Goal: Information Seeking & Learning: Learn about a topic

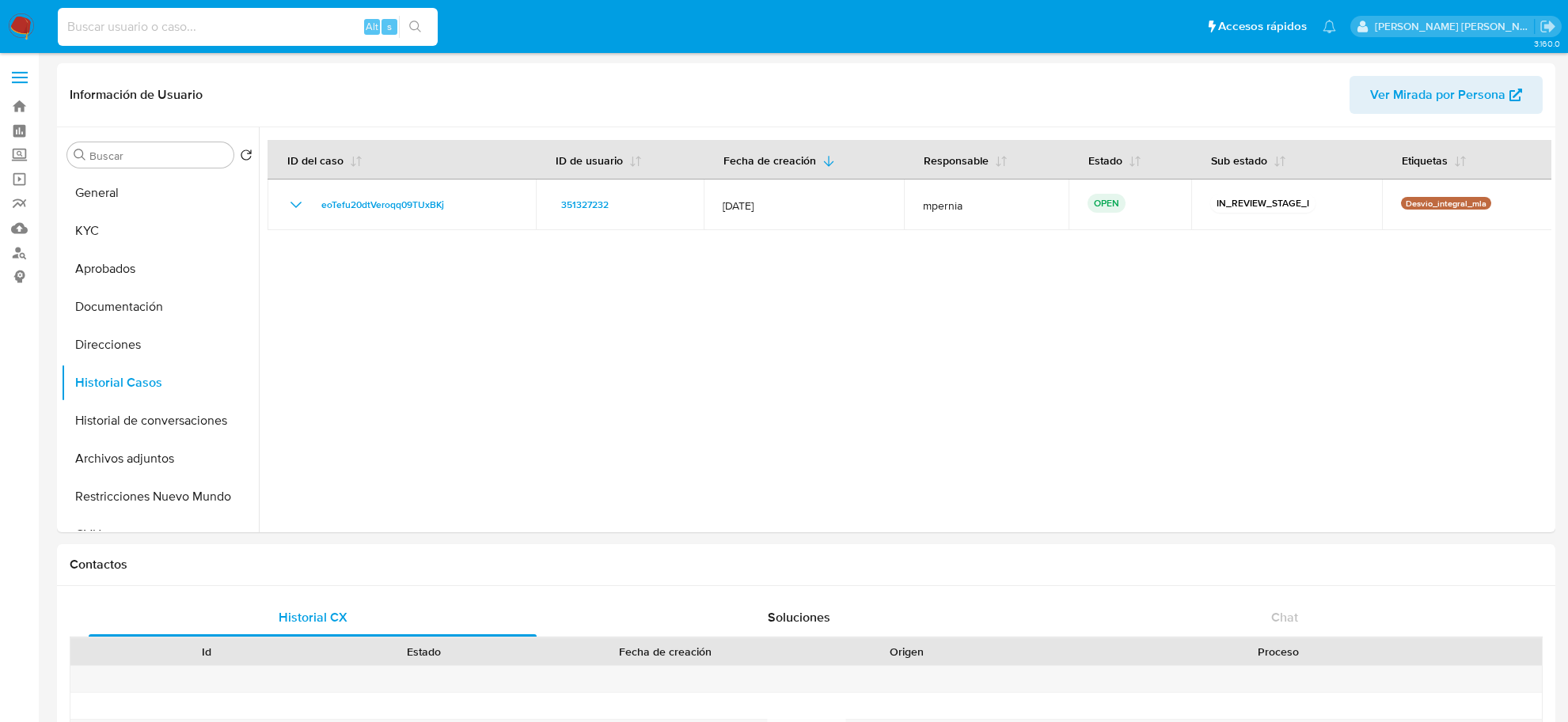
select select "10"
click at [283, 32] on input at bounding box center [248, 27] width 380 height 21
type input "736809976"
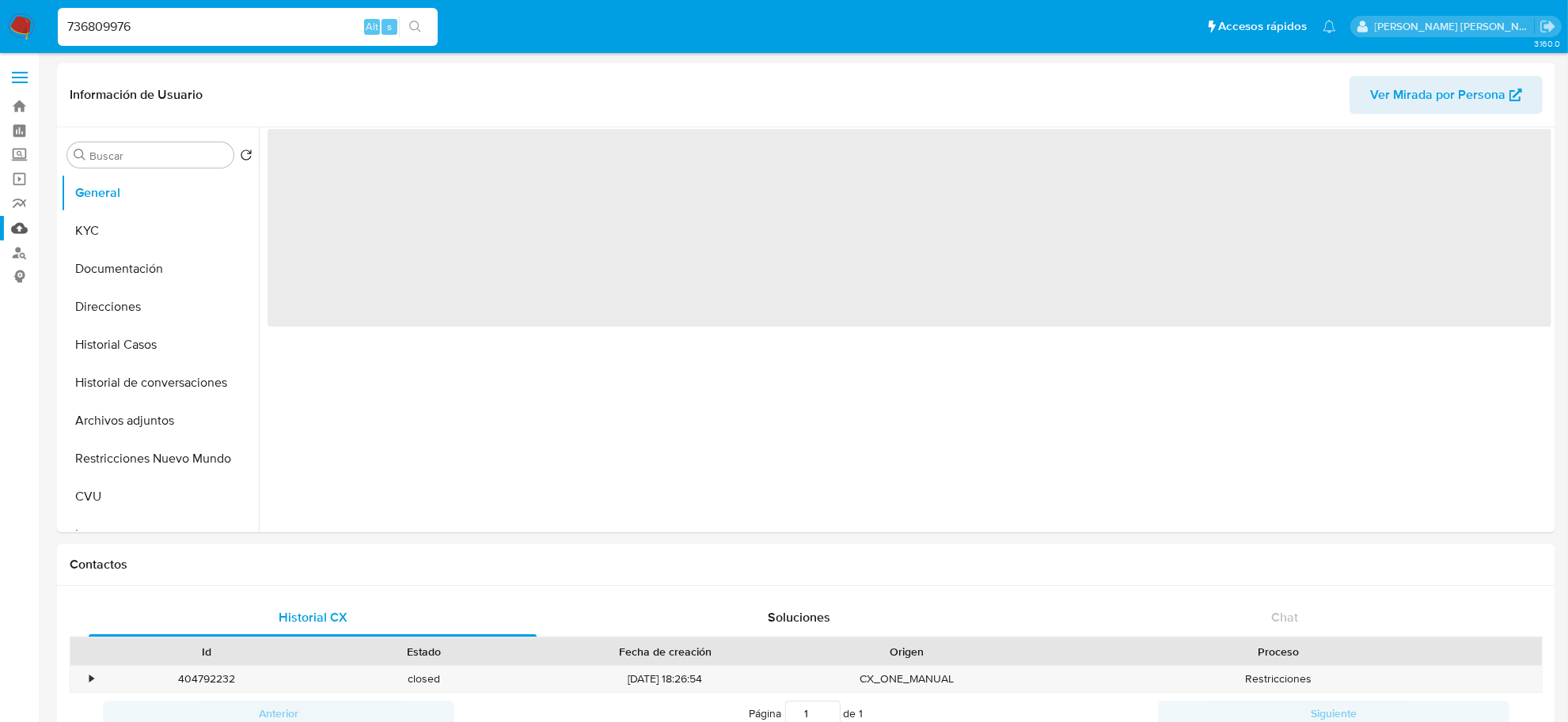
select select "10"
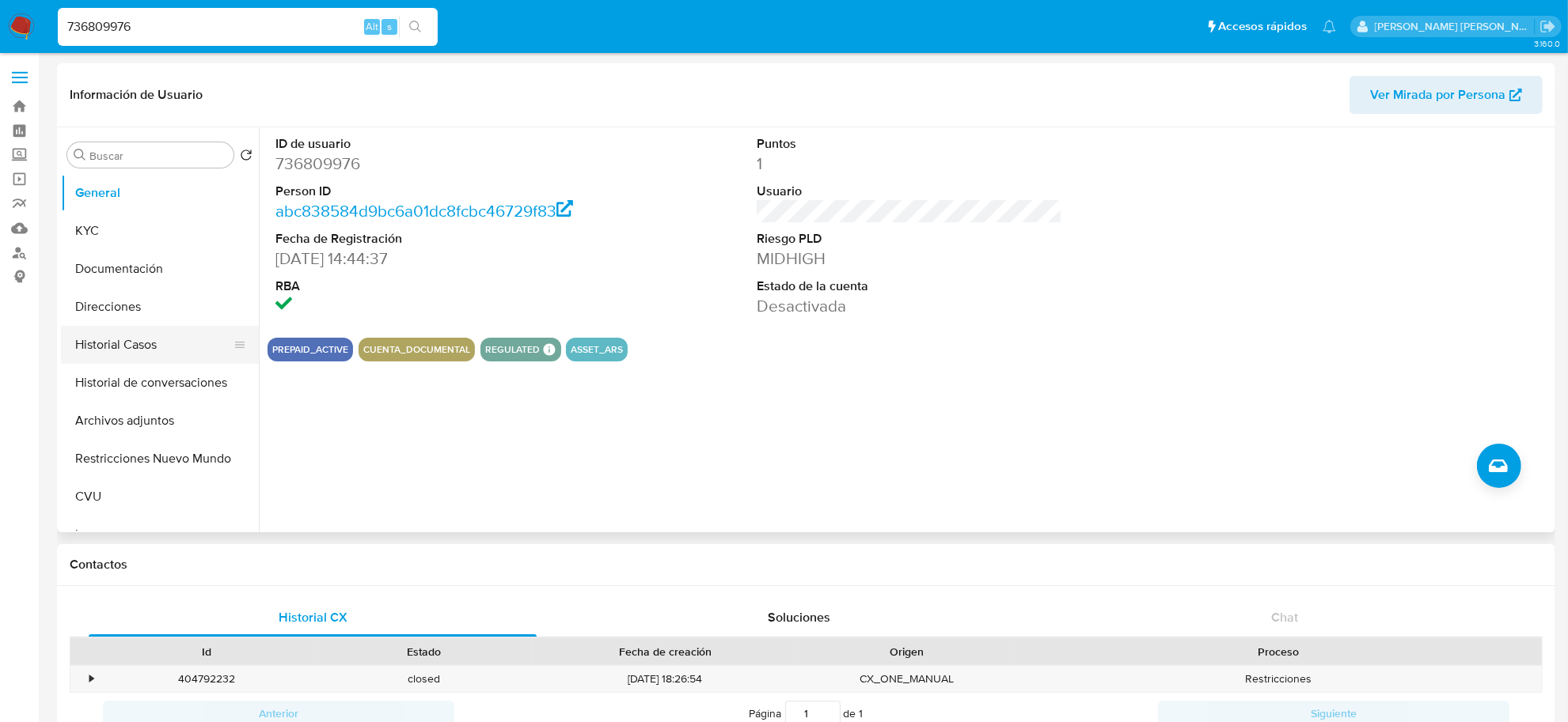
click at [128, 347] on button "Historial Casos" at bounding box center [153, 345] width 186 height 38
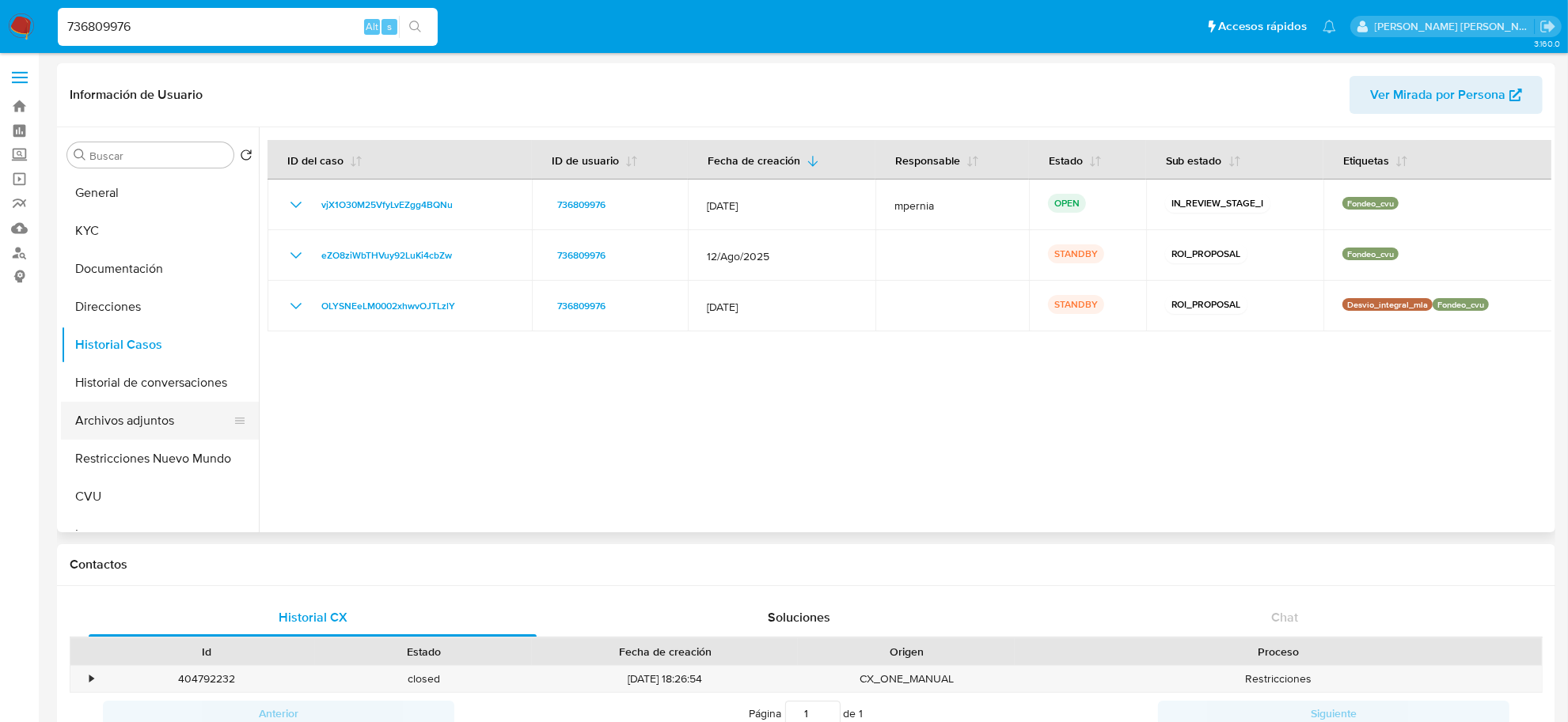
click at [151, 416] on button "Archivos adjuntos" at bounding box center [153, 421] width 186 height 38
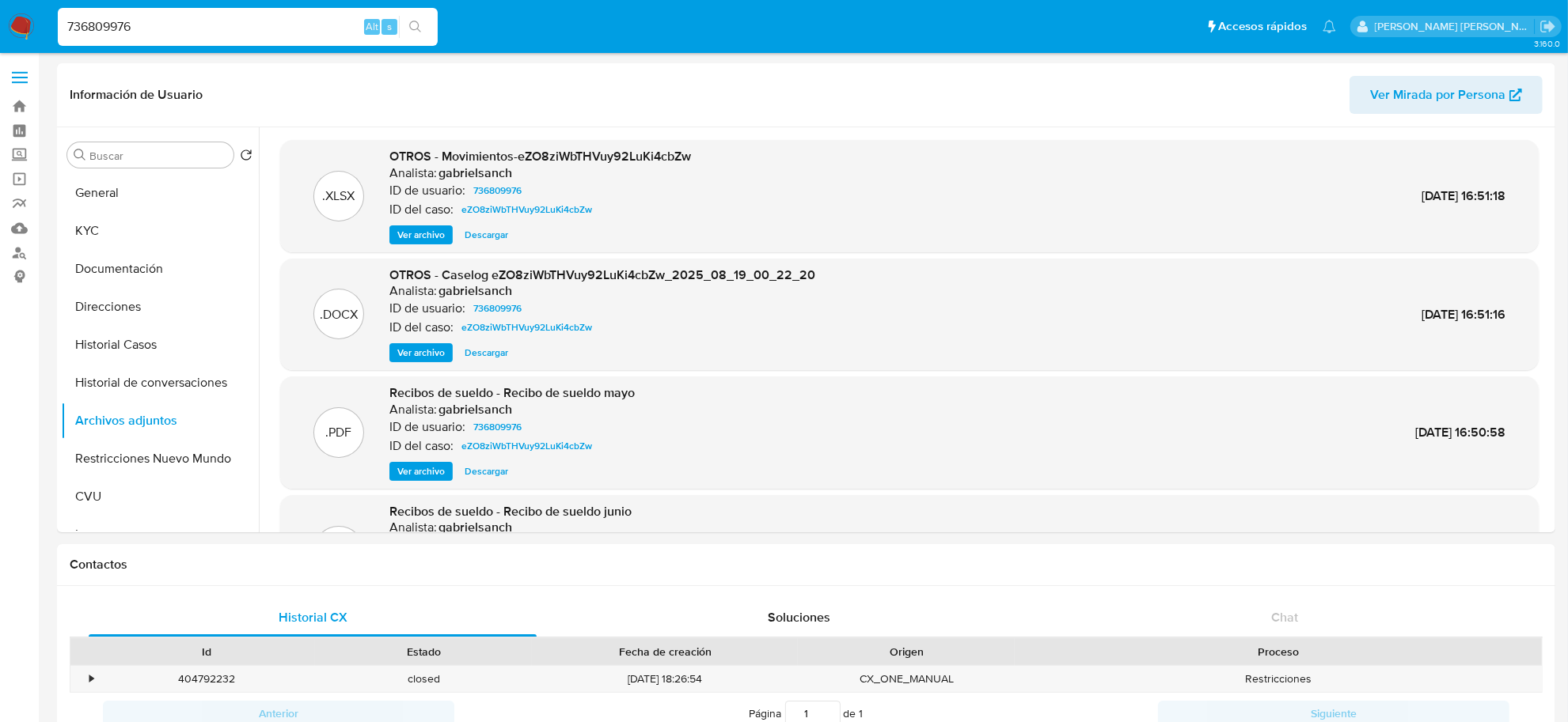
click at [84, 34] on input "736809976" at bounding box center [248, 27] width 380 height 21
type input "1454878687"
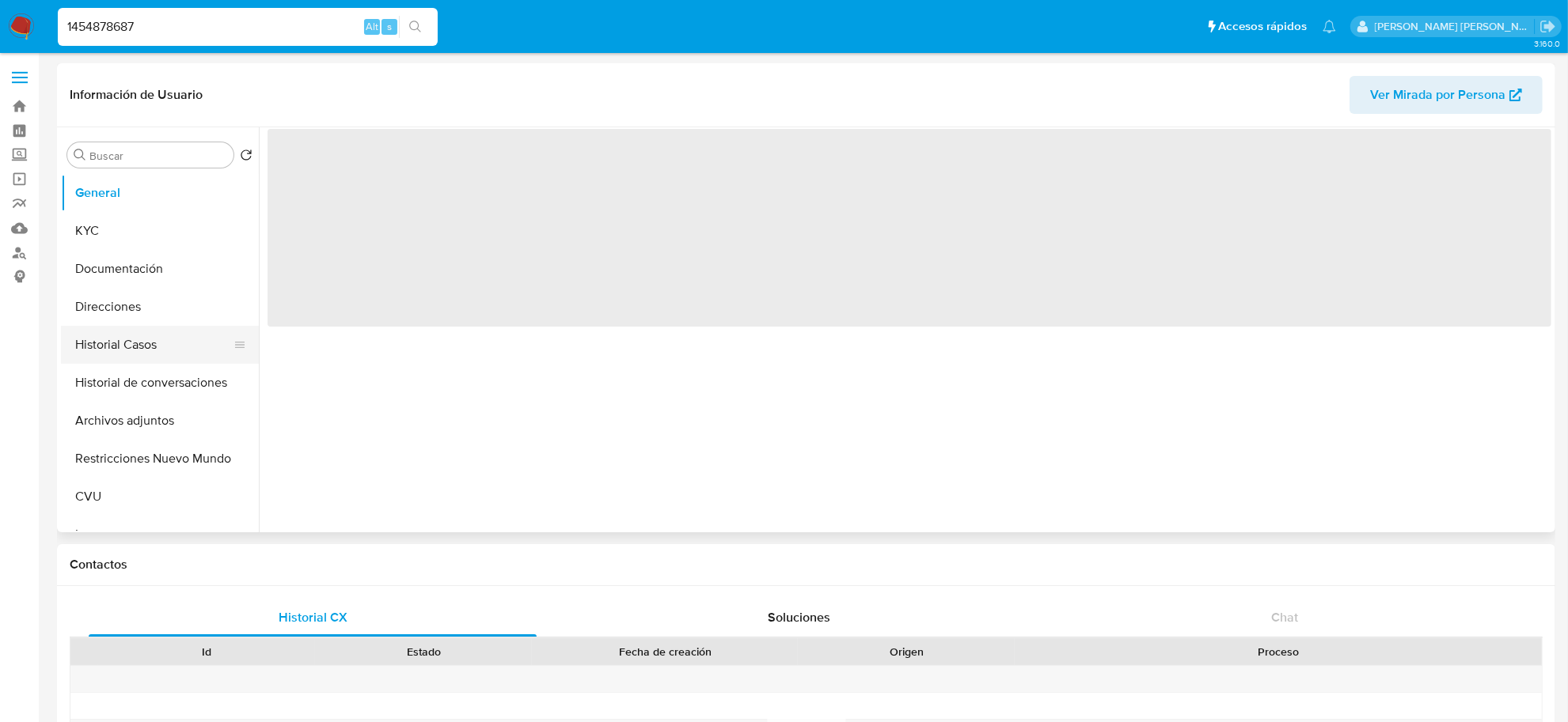
select select "10"
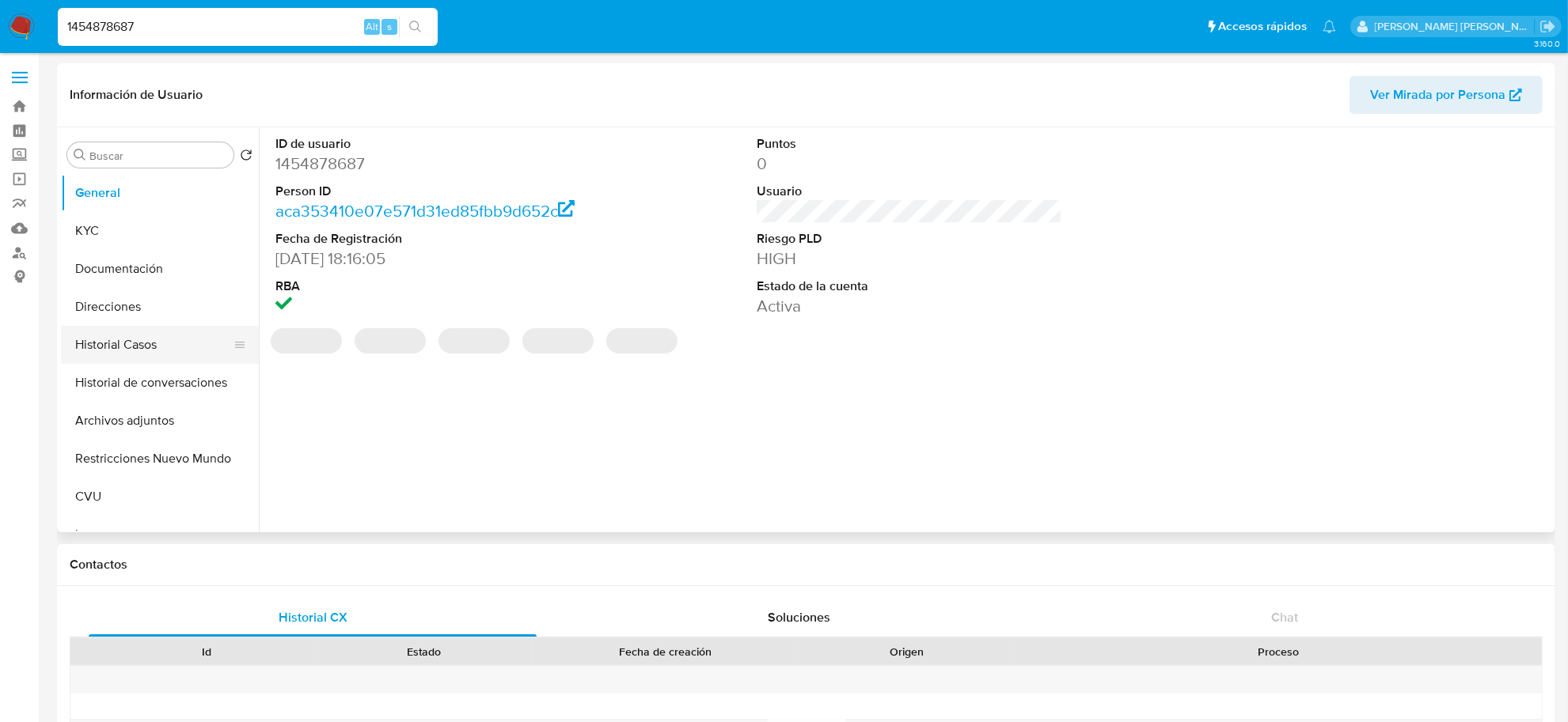
click at [124, 349] on button "Historial Casos" at bounding box center [153, 345] width 186 height 38
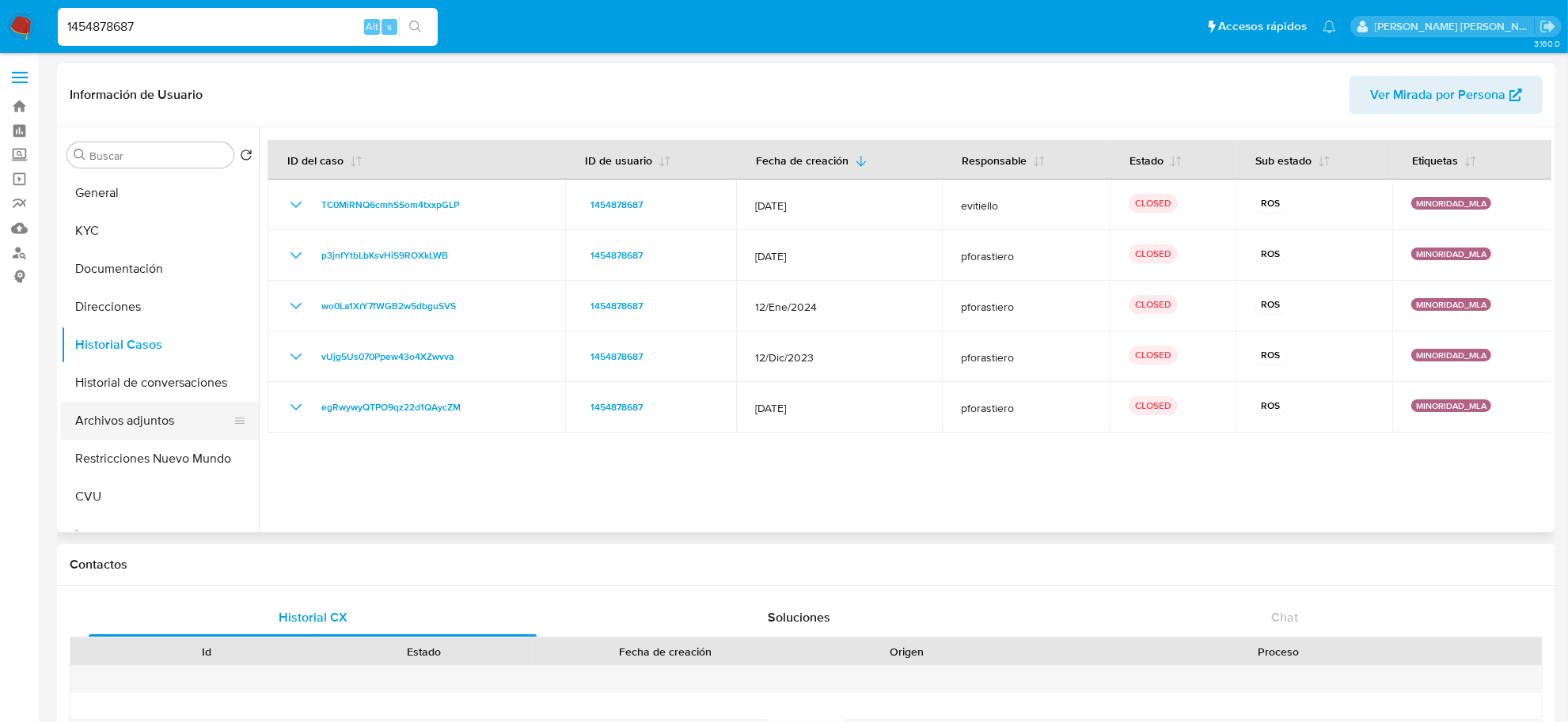
click at [143, 412] on button "Archivos adjuntos" at bounding box center [153, 421] width 186 height 38
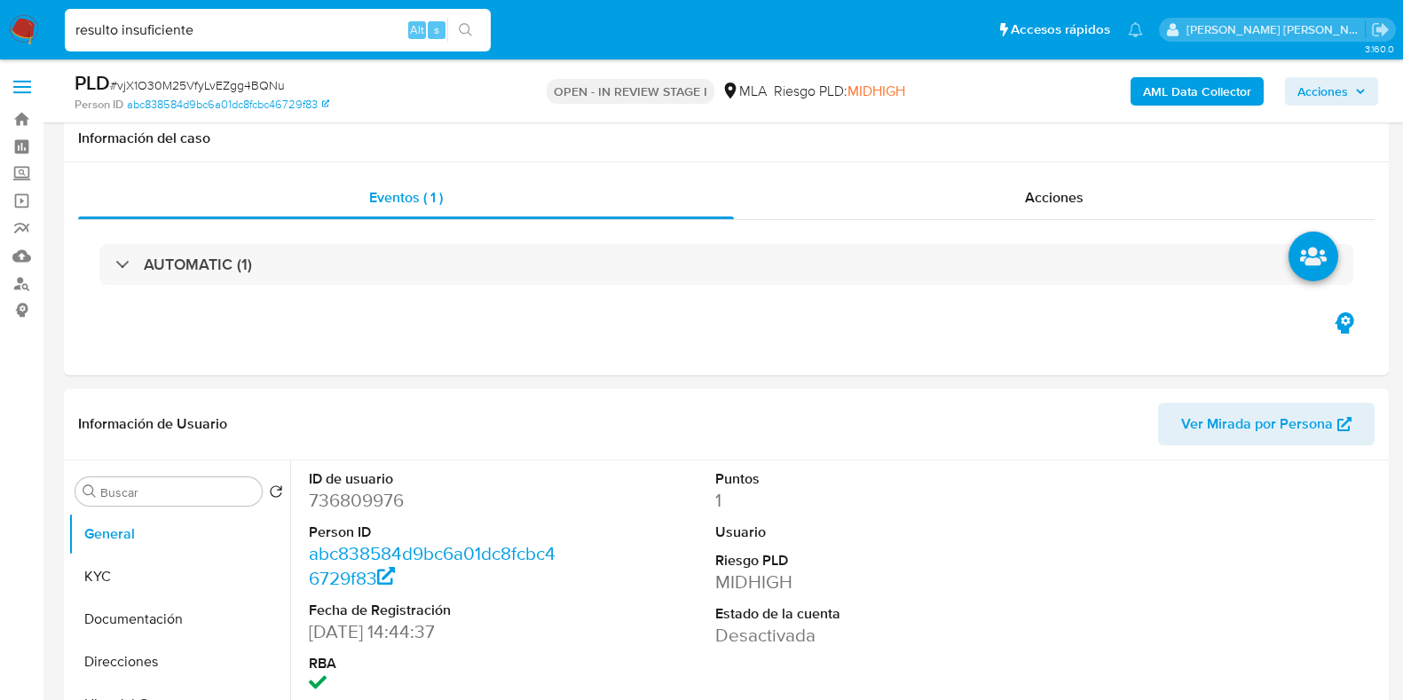
select select "10"
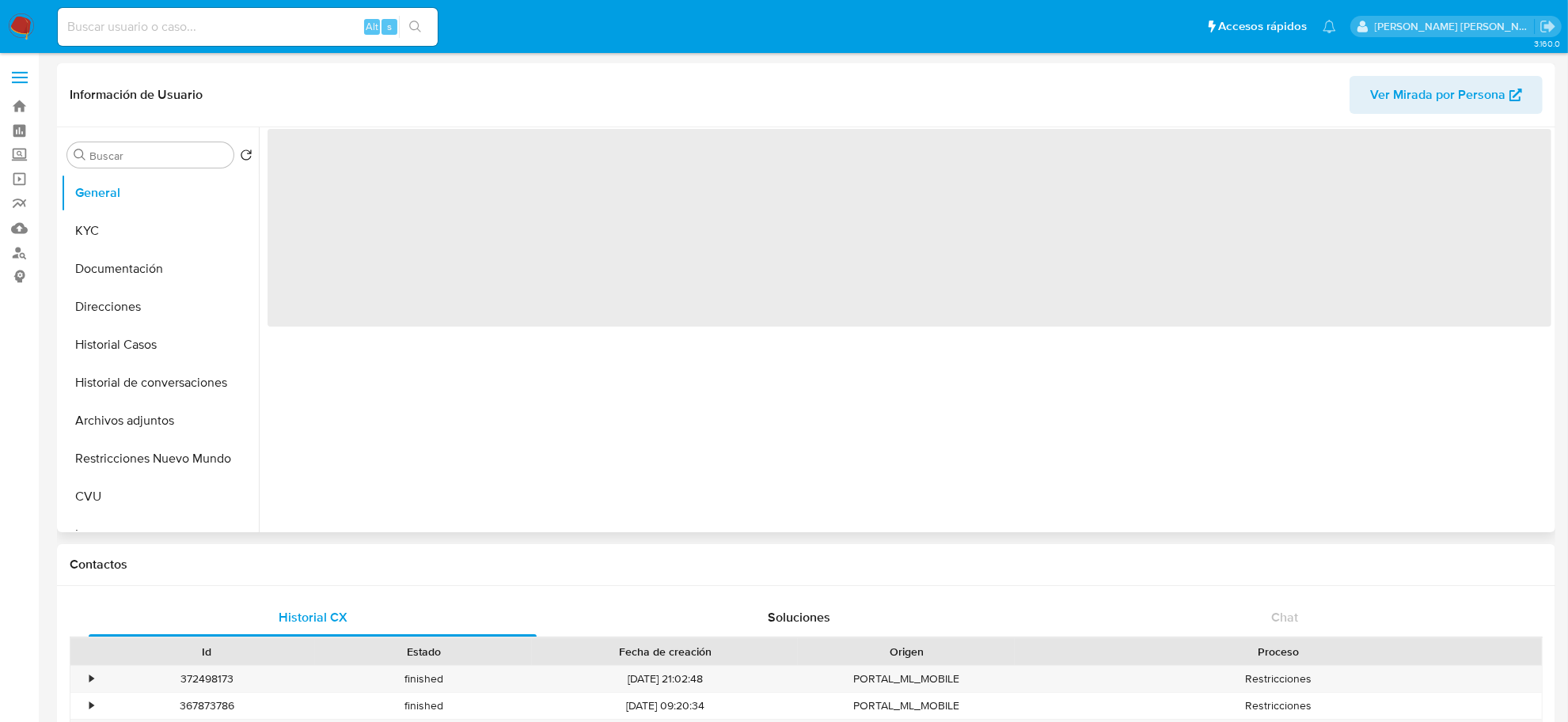
select select "10"
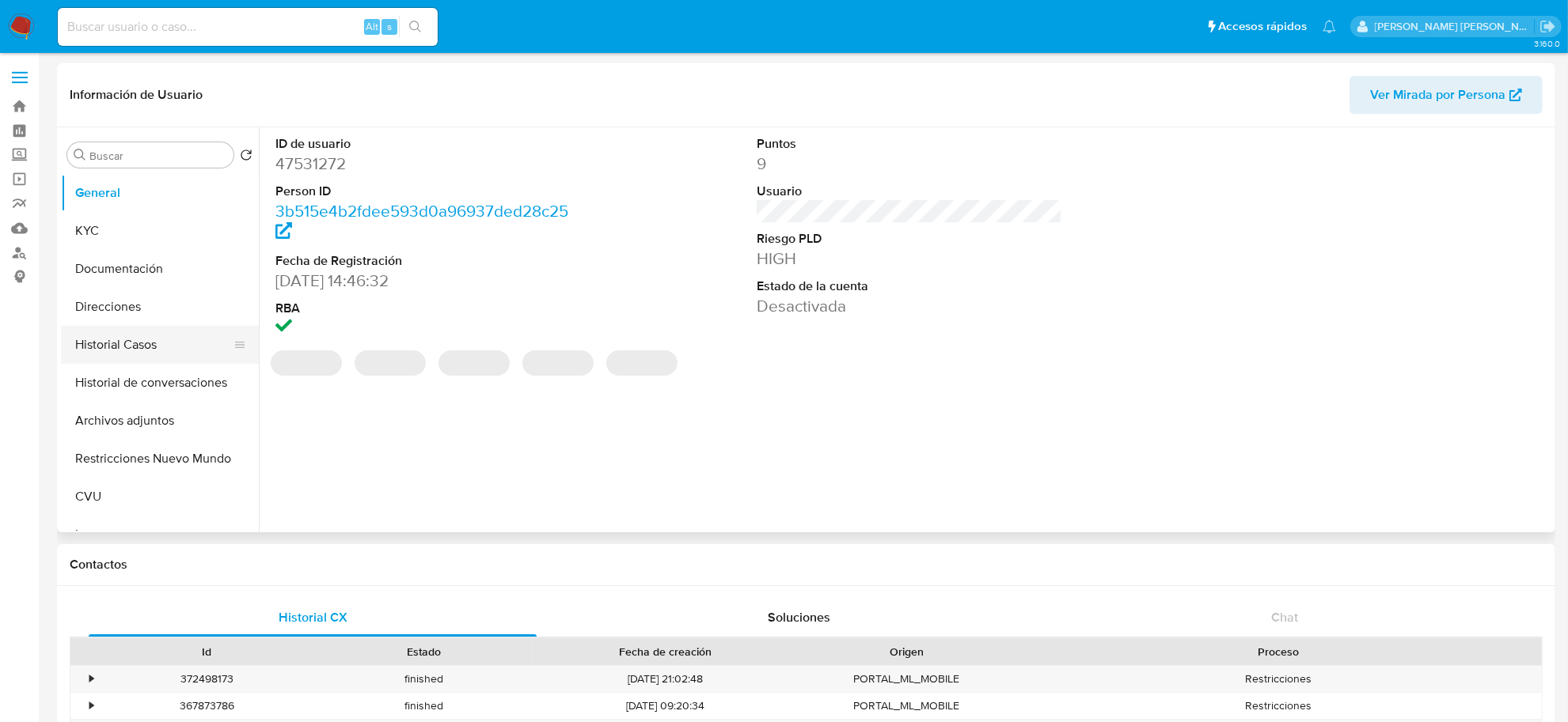
click at [144, 356] on button "Historial Casos" at bounding box center [153, 345] width 186 height 38
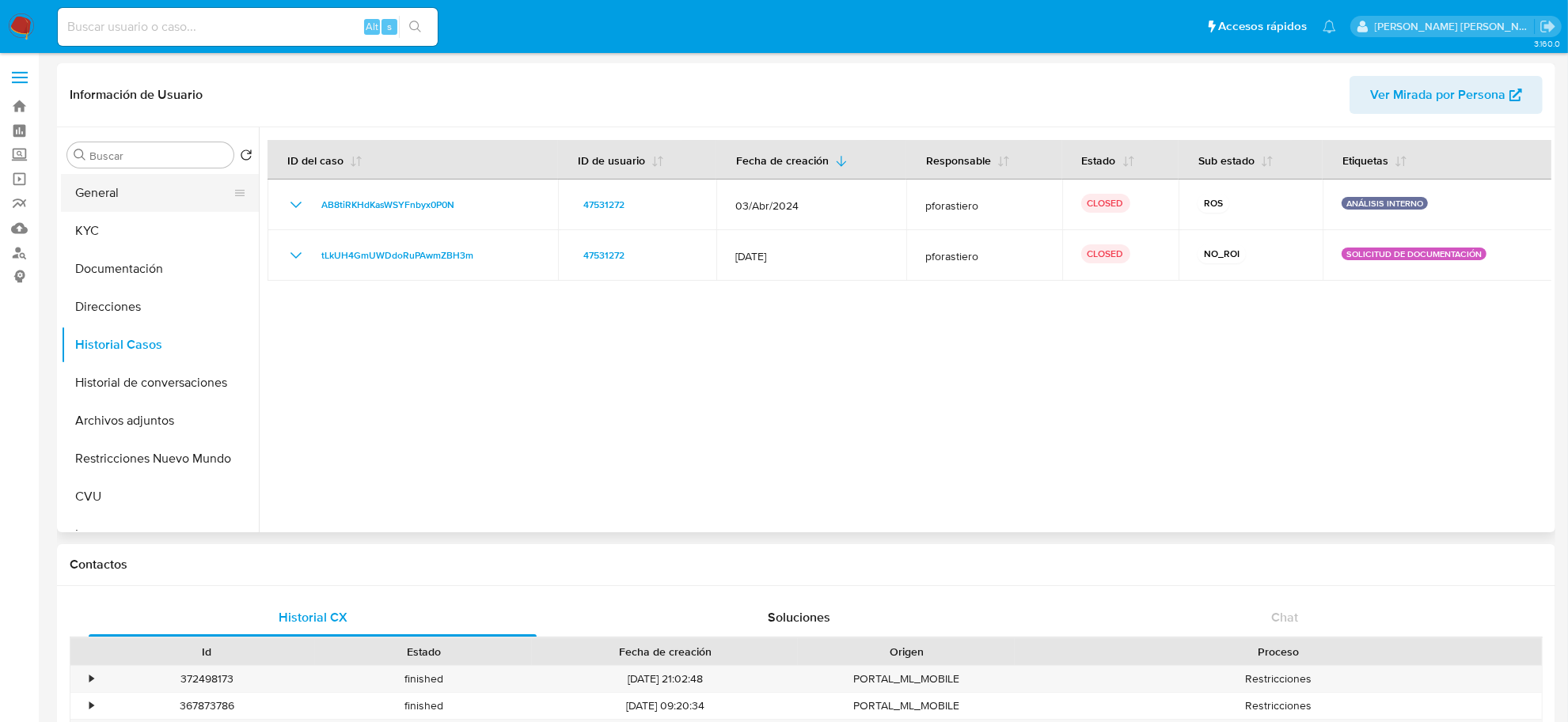
click at [117, 198] on button "General" at bounding box center [153, 193] width 186 height 38
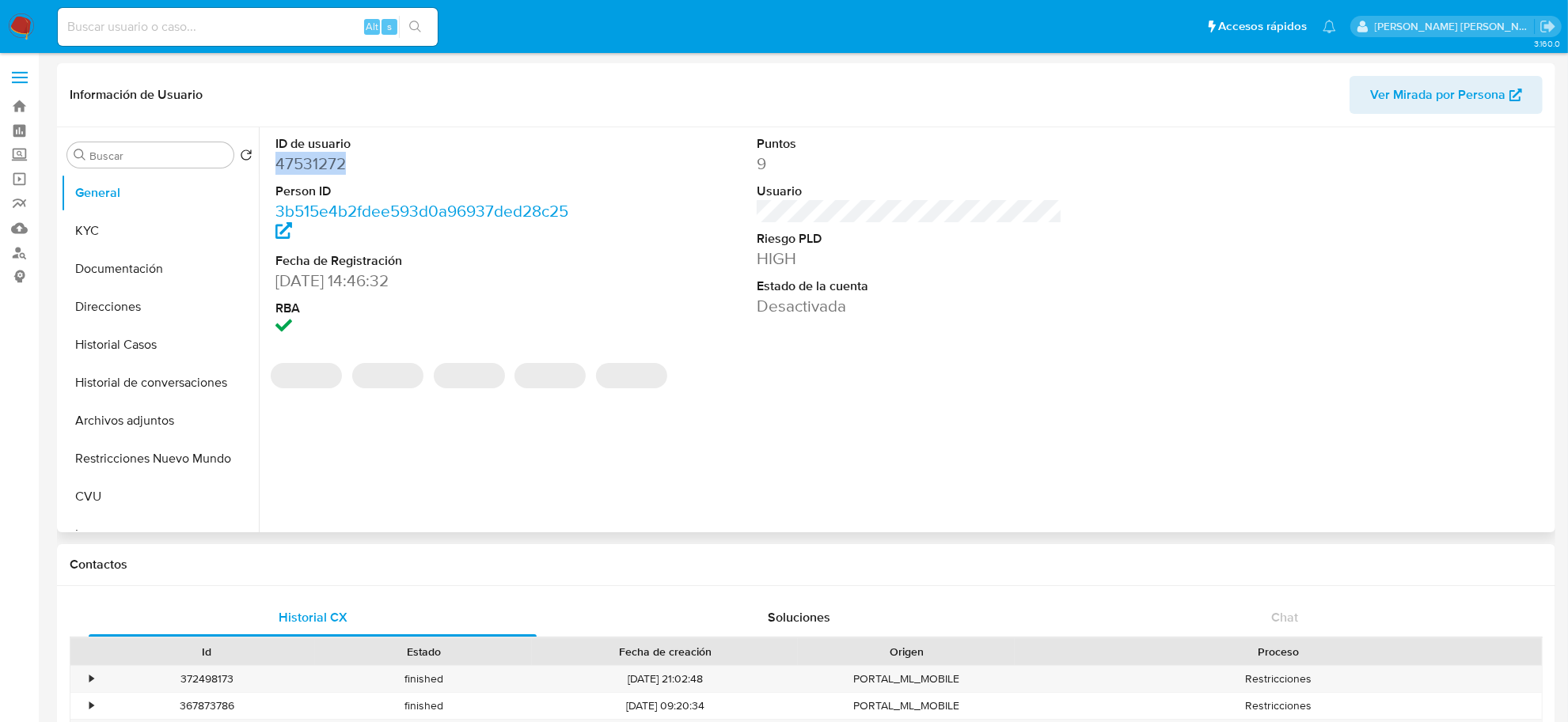
drag, startPoint x: 326, startPoint y: 160, endPoint x: 277, endPoint y: 157, distance: 49.1
click at [277, 157] on dd "47531272" at bounding box center [428, 163] width 306 height 22
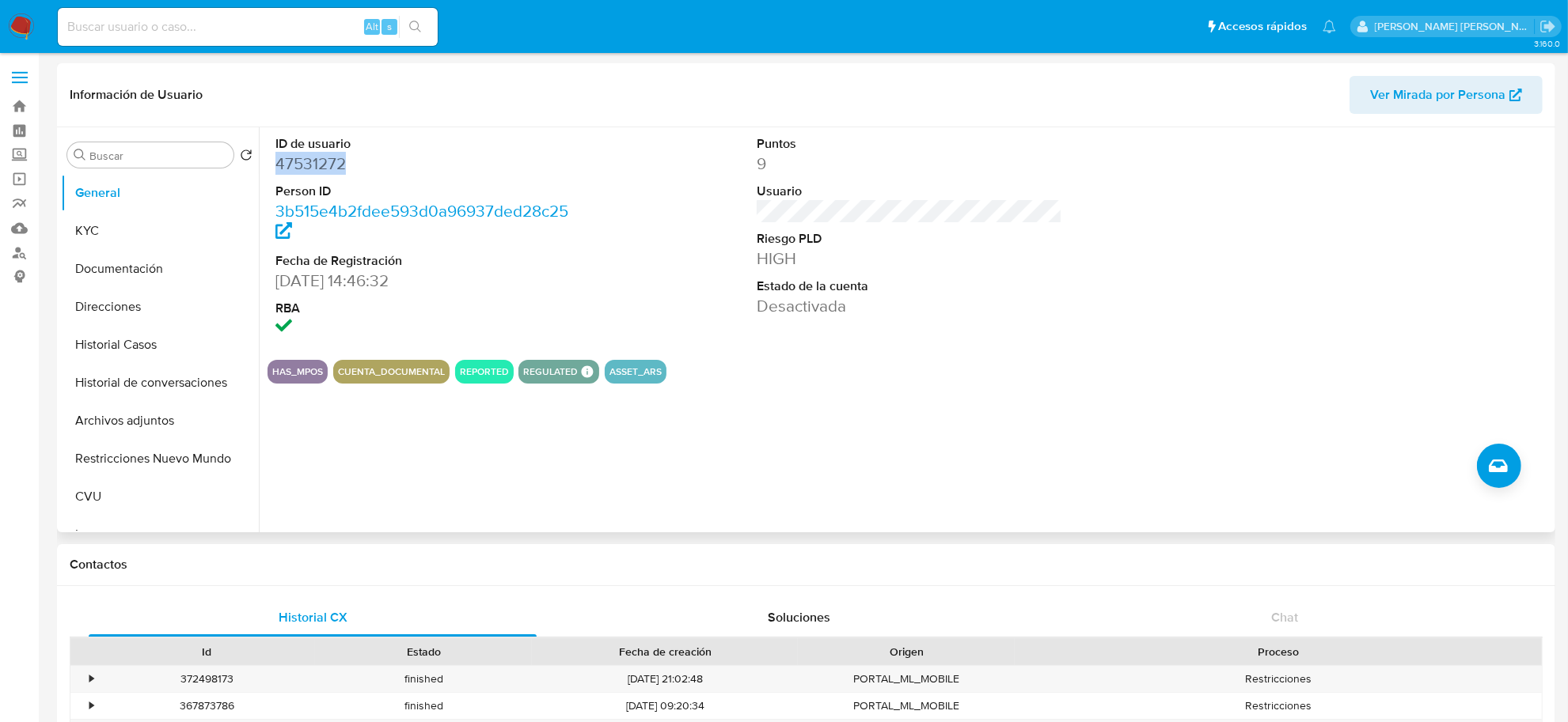
copy dd "47531272"
click at [130, 237] on button "KYC" at bounding box center [153, 231] width 186 height 38
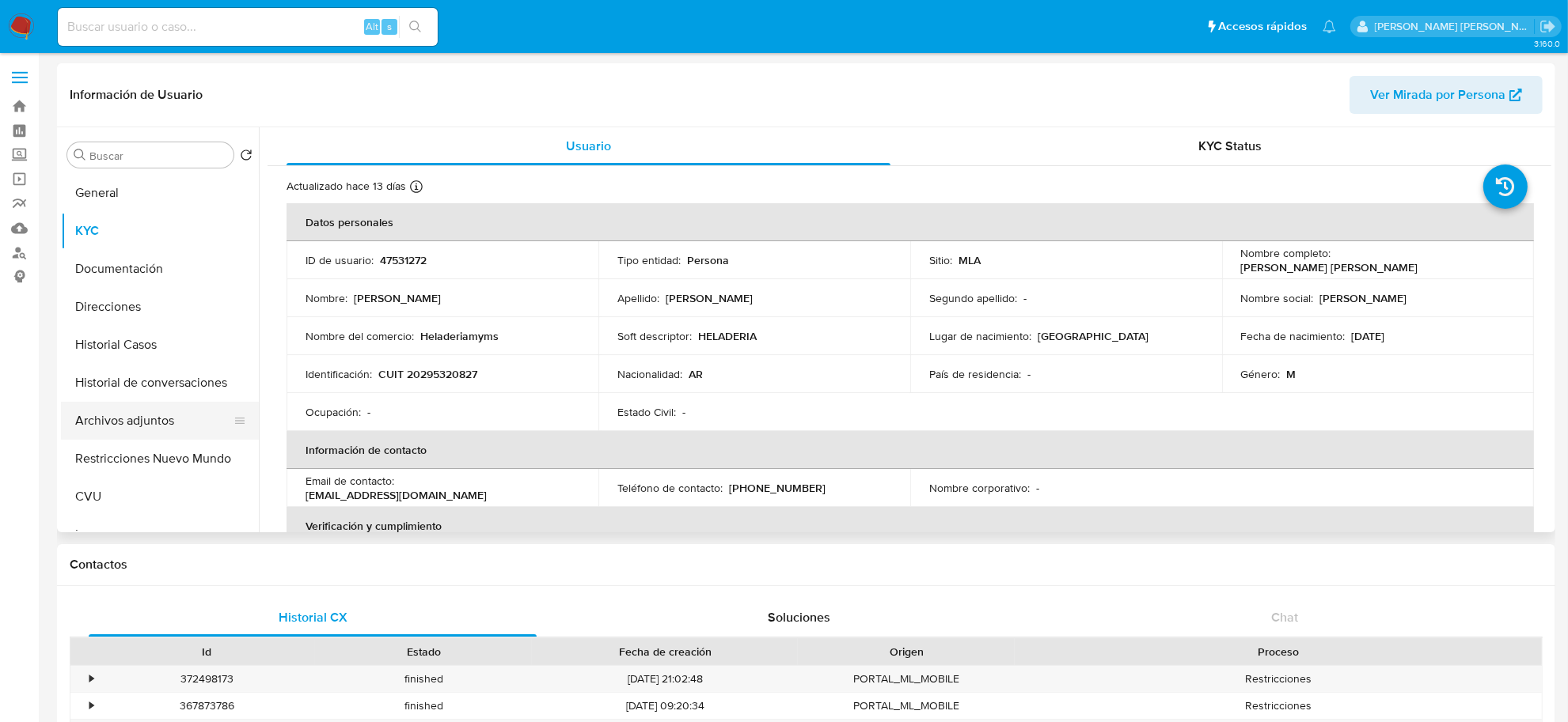
click at [112, 413] on button "Archivos adjuntos" at bounding box center [153, 421] width 186 height 38
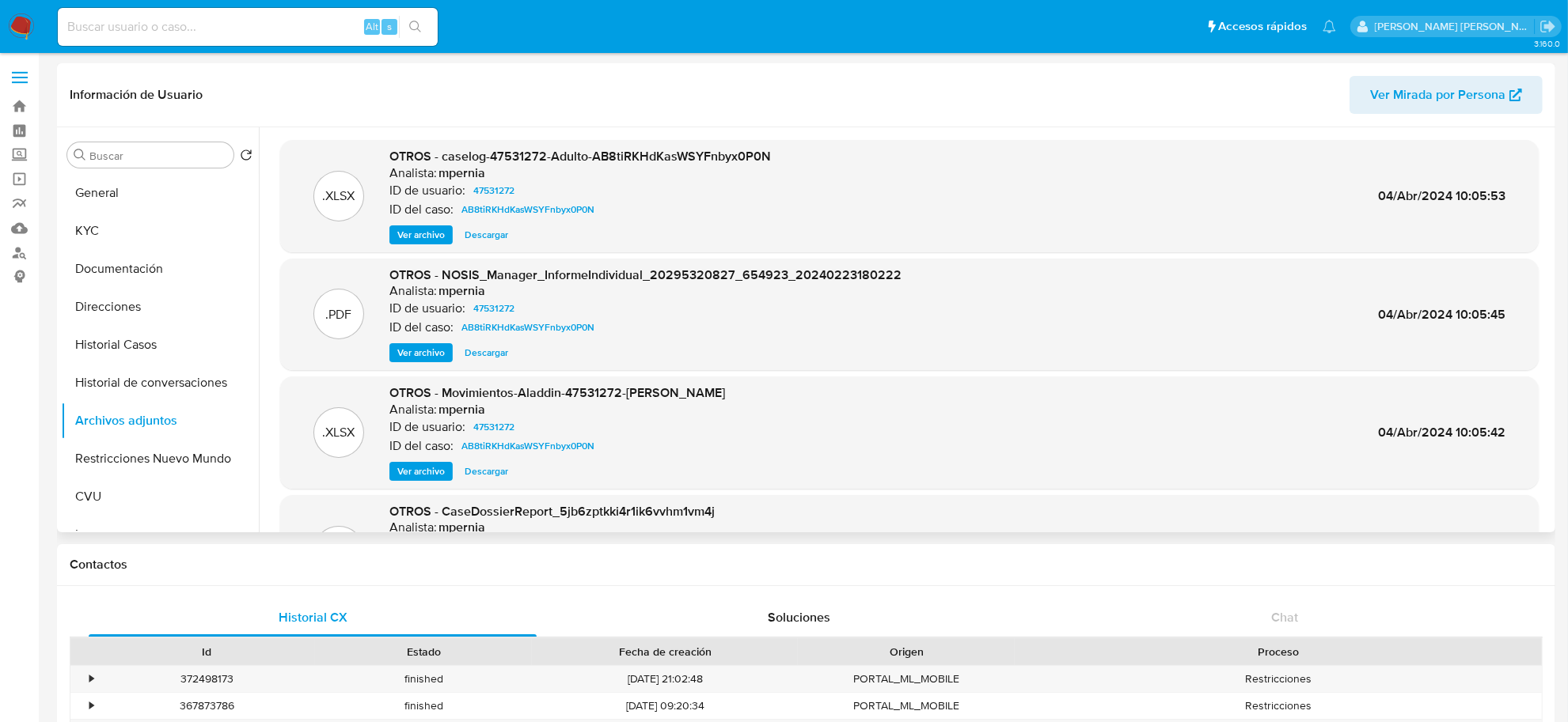
click at [412, 237] on span "Ver archivo" at bounding box center [421, 235] width 47 height 16
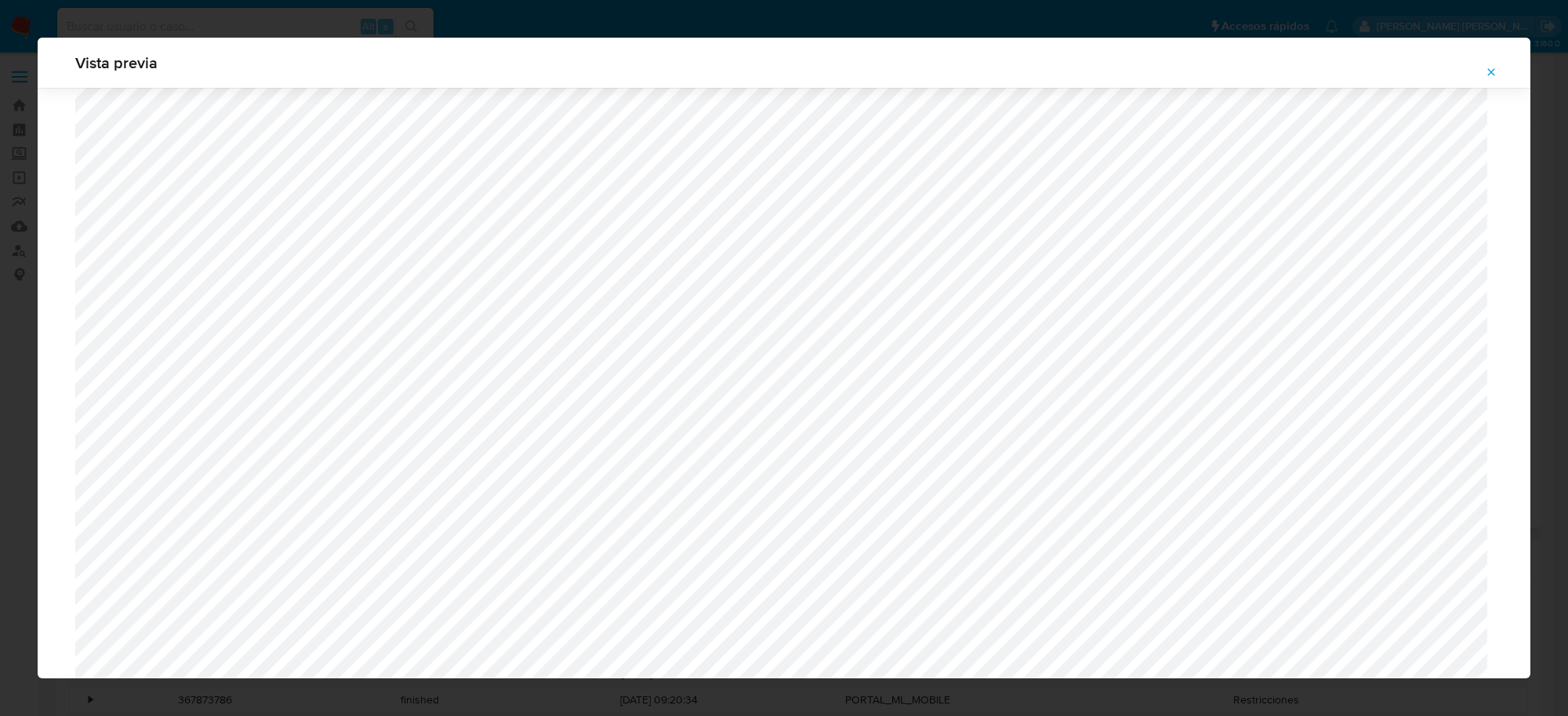
scroll to position [66, 0]
click at [1490, 72] on icon "Attachment preview" at bounding box center [1491, 72] width 12 height 12
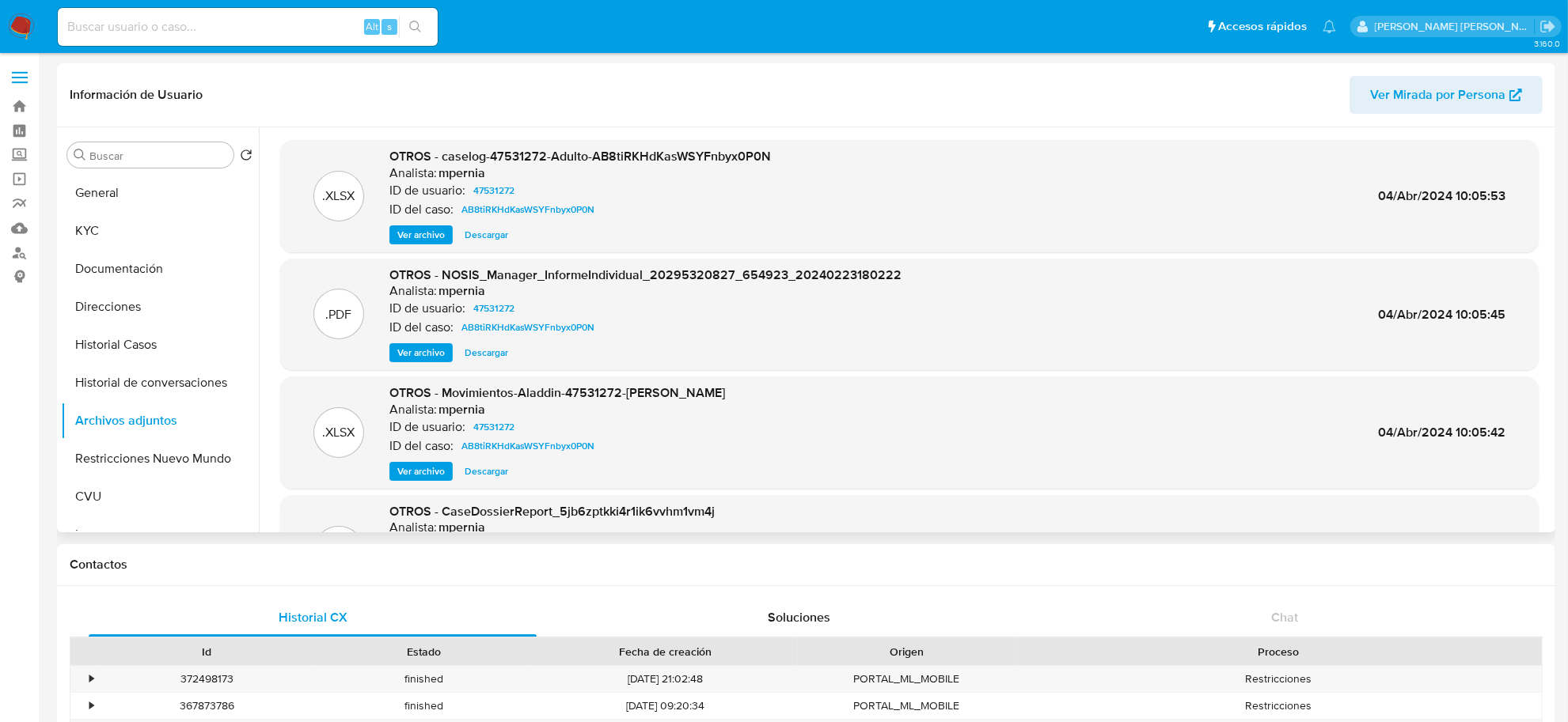
scroll to position [132, 0]
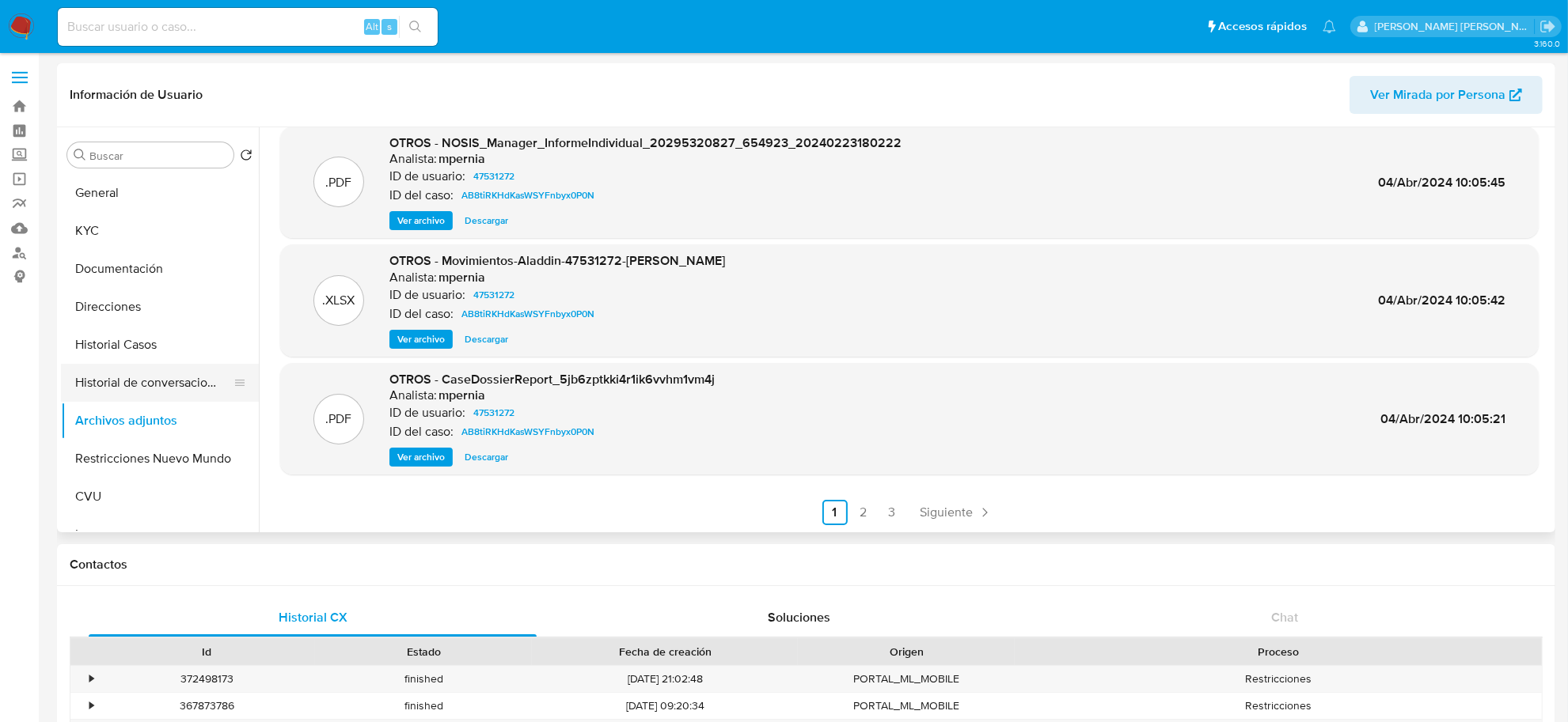
click at [136, 382] on button "Historial de conversaciones" at bounding box center [153, 382] width 186 height 38
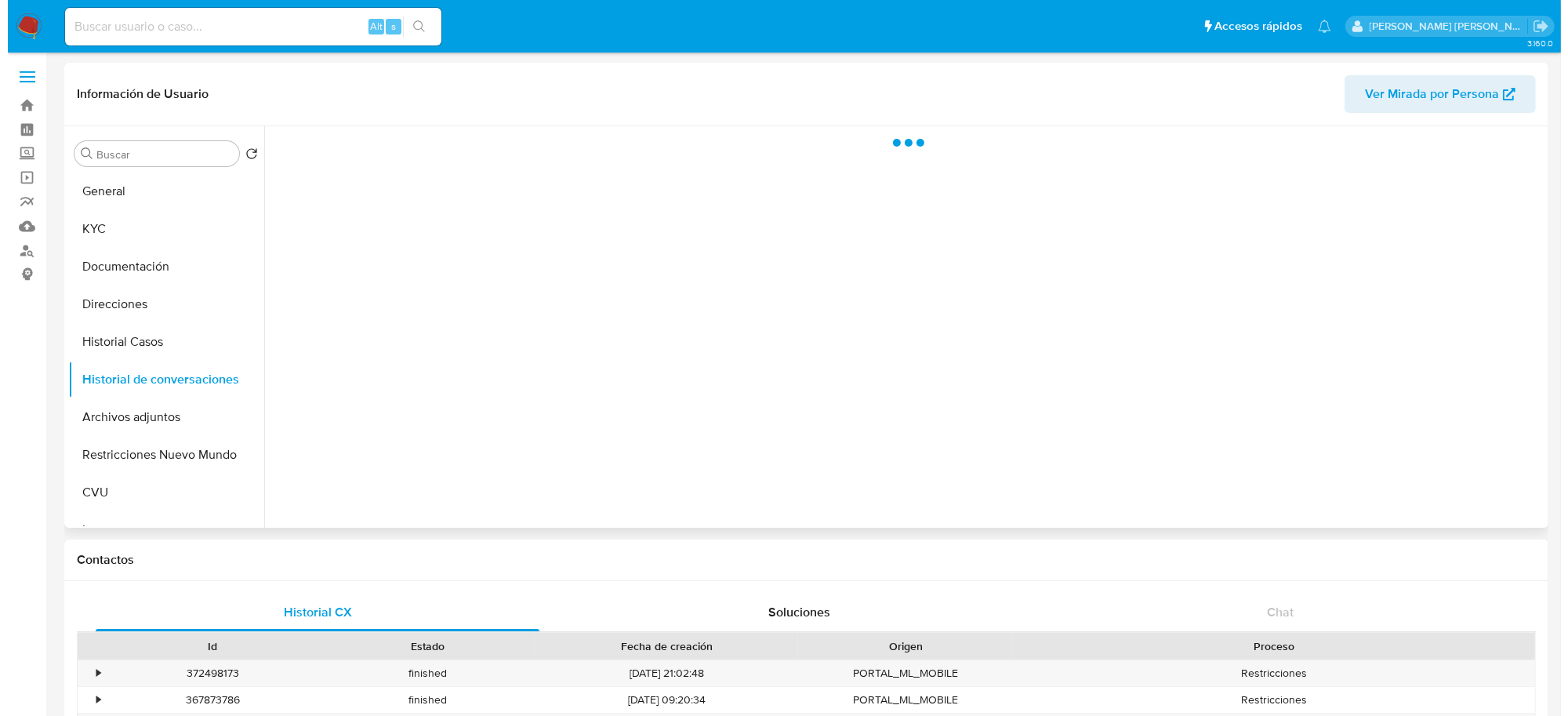
scroll to position [0, 0]
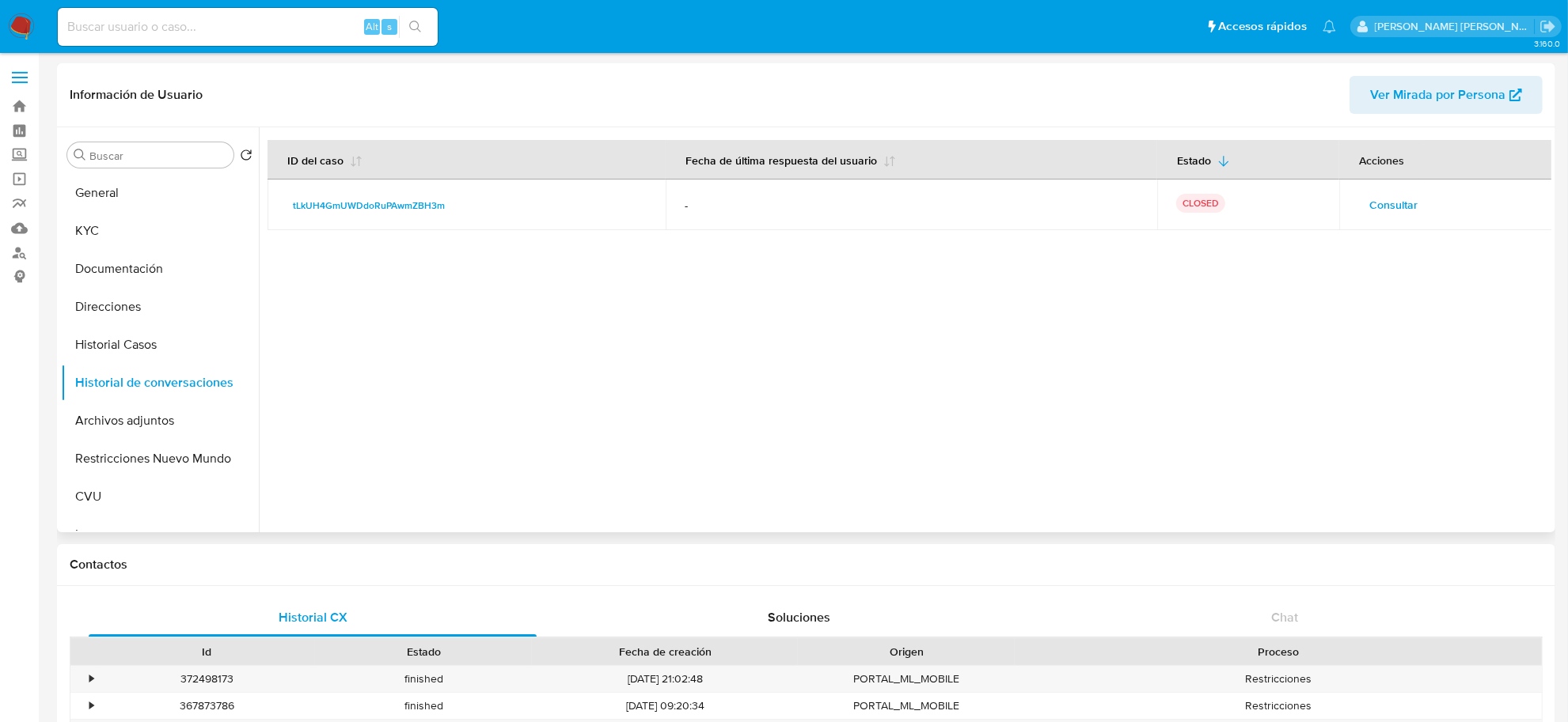
click at [1386, 204] on span "Consultar" at bounding box center [1394, 204] width 48 height 22
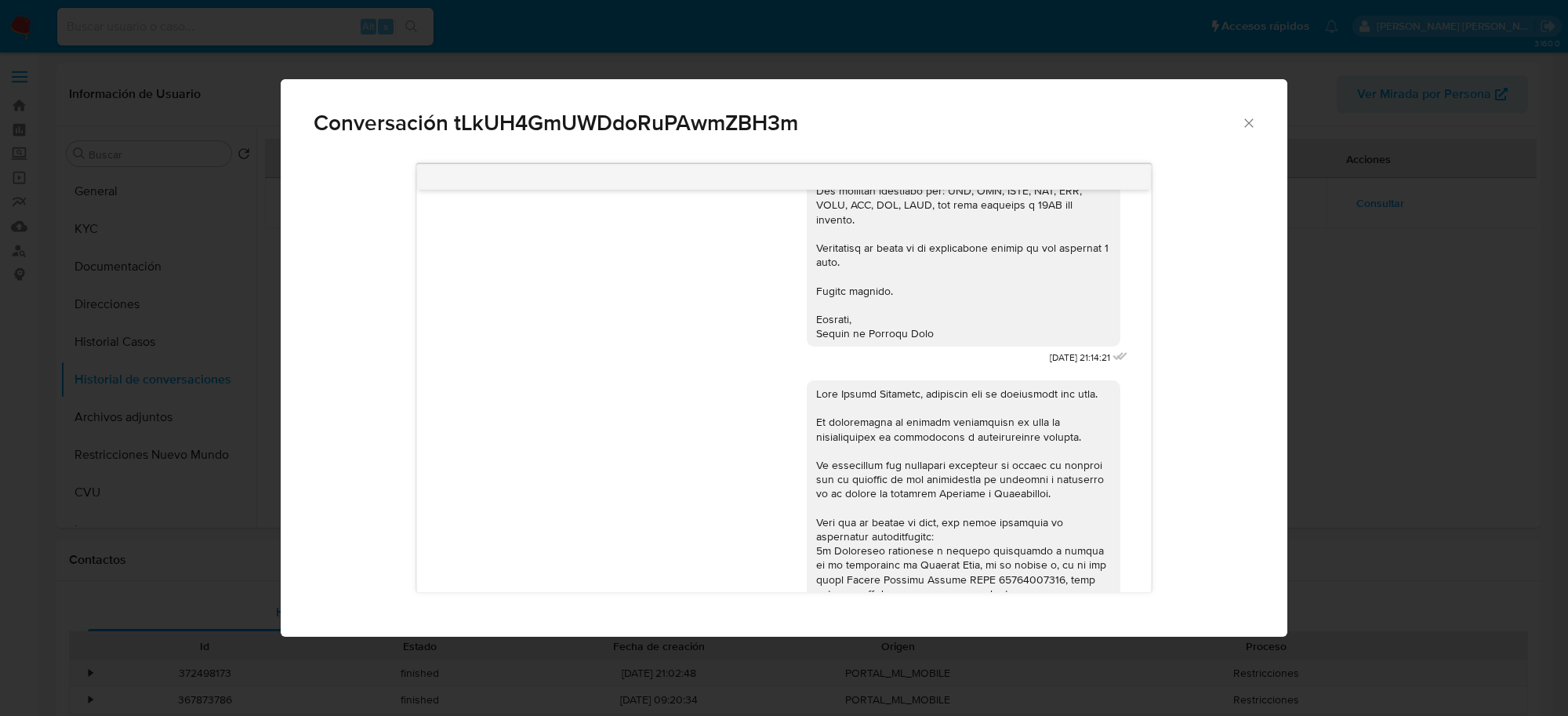
scroll to position [491, 0]
drag, startPoint x: 1014, startPoint y: 352, endPoint x: 1064, endPoint y: 355, distance: 50.1
click at [1064, 355] on span "[DATE] 21:14:21" at bounding box center [1080, 355] width 60 height 13
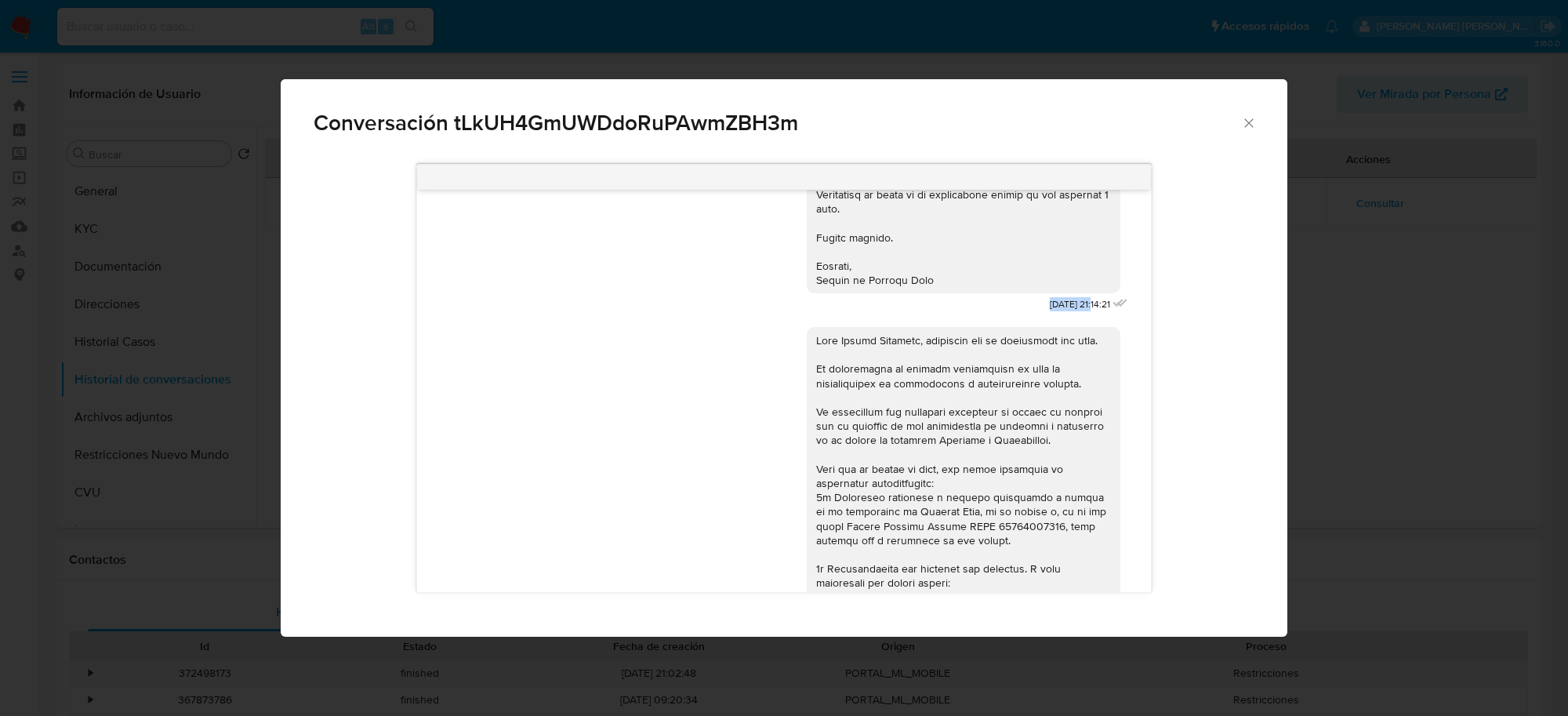
scroll to position [589, 0]
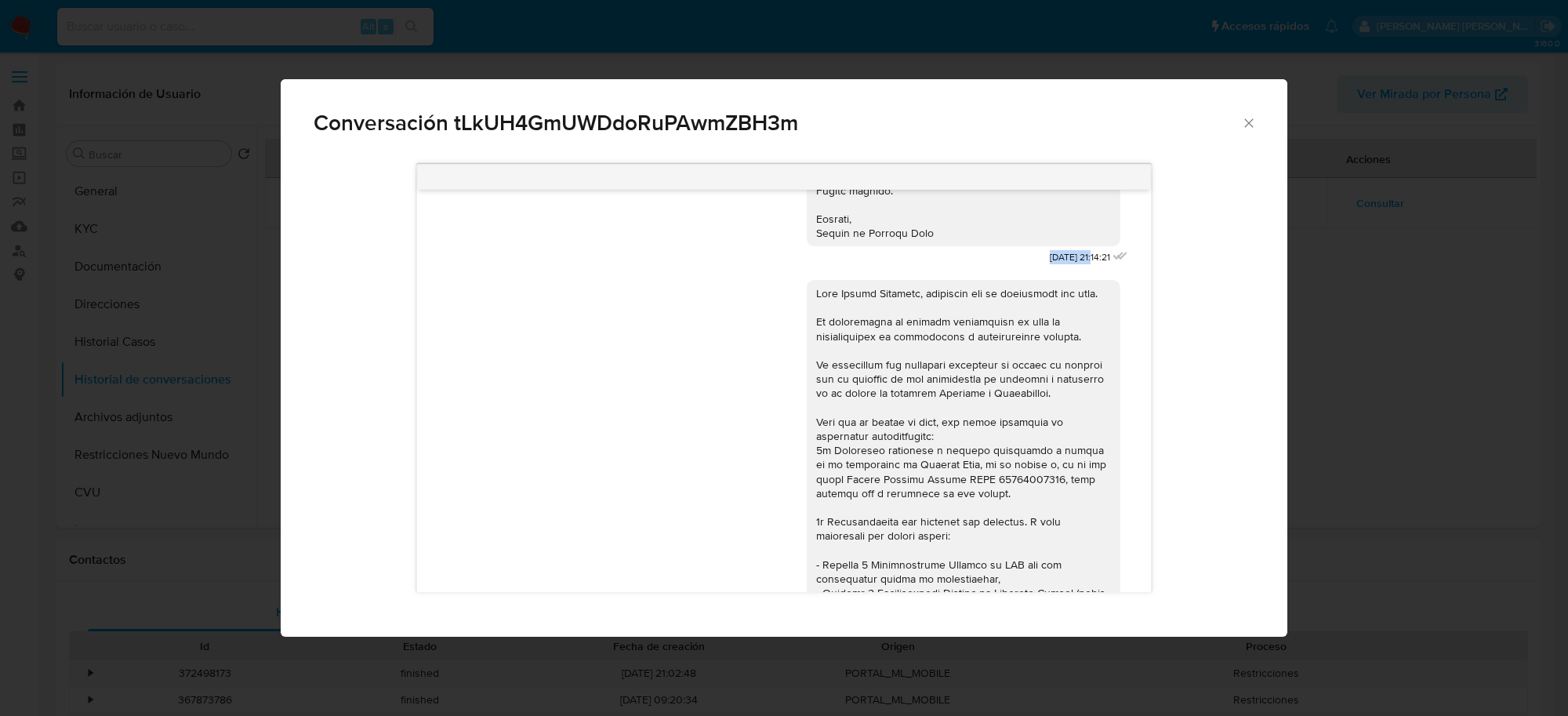
copy span "[DATE]"
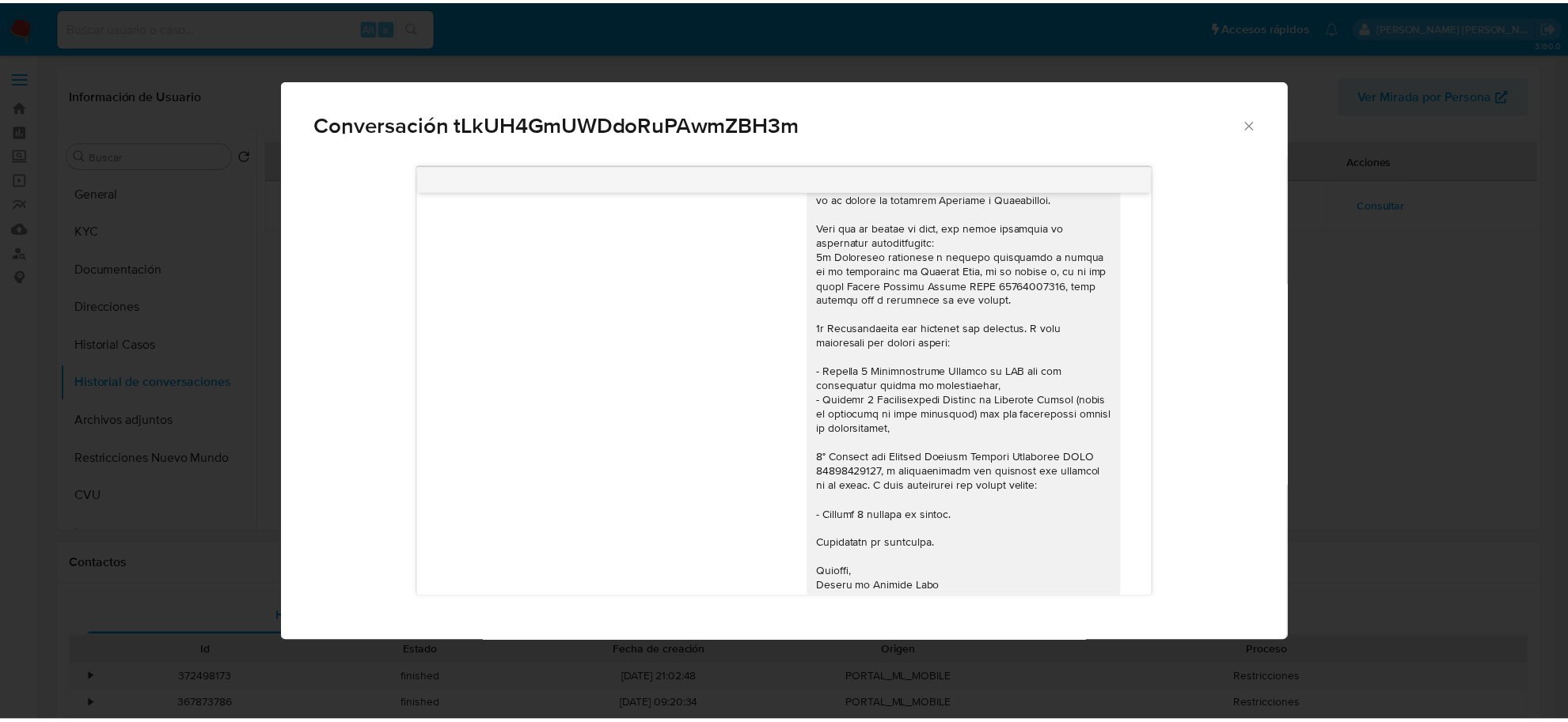
scroll to position [840, 0]
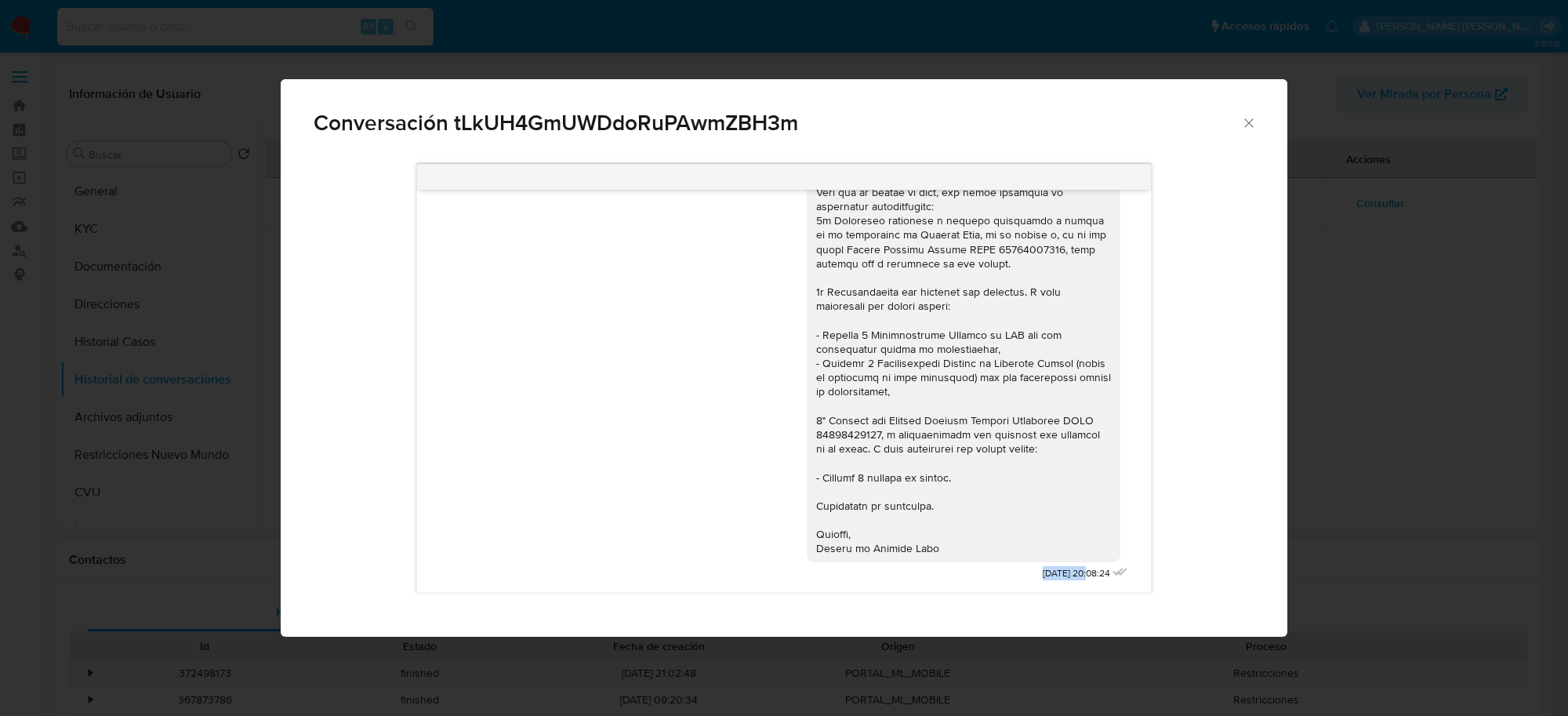
drag, startPoint x: 1002, startPoint y: 576, endPoint x: 1053, endPoint y: 571, distance: 51.2
click at [1053, 571] on div "[DATE] 20:08:24" at bounding box center [968, 311] width 324 height 545
copy span "[DATE]"
click at [1247, 122] on icon "Cerrar" at bounding box center [1249, 123] width 16 height 16
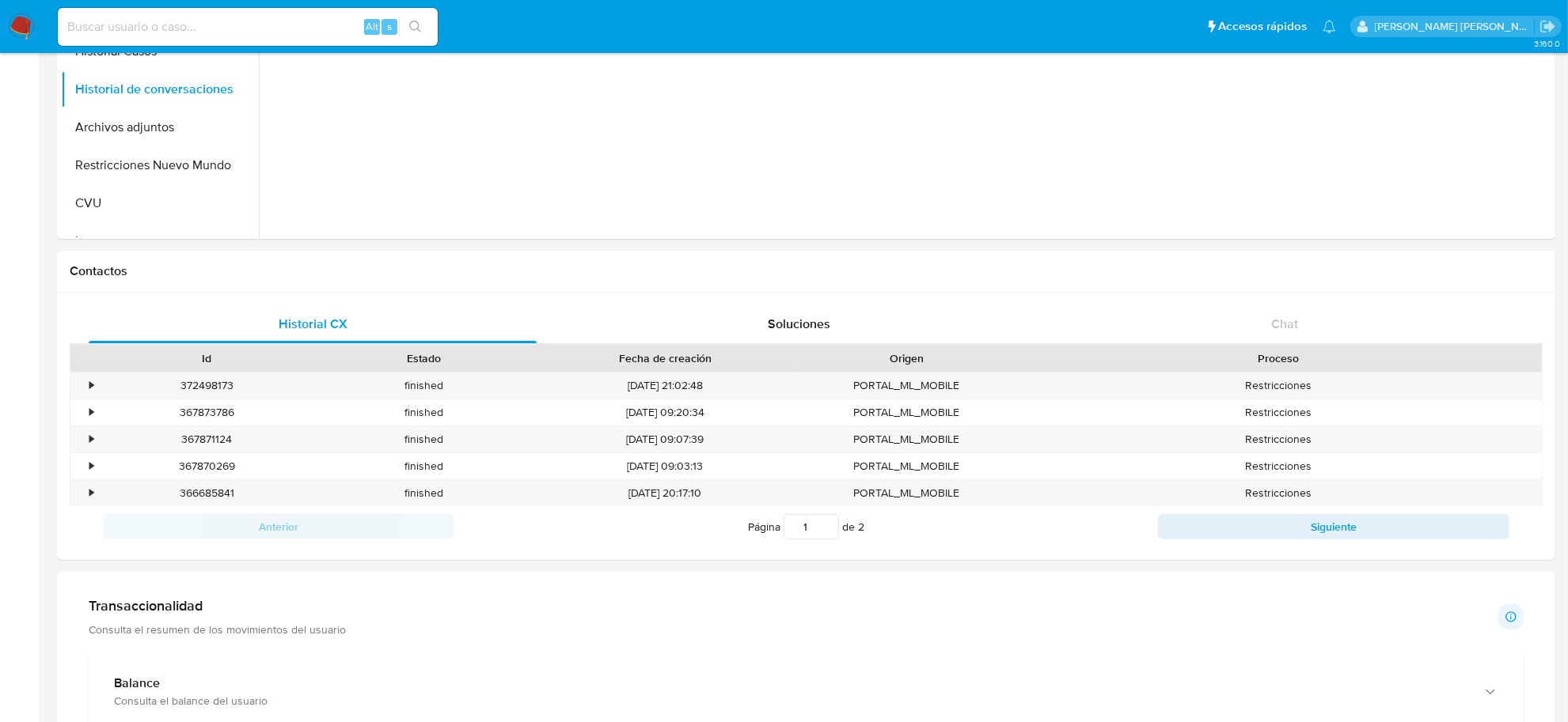
scroll to position [297, 0]
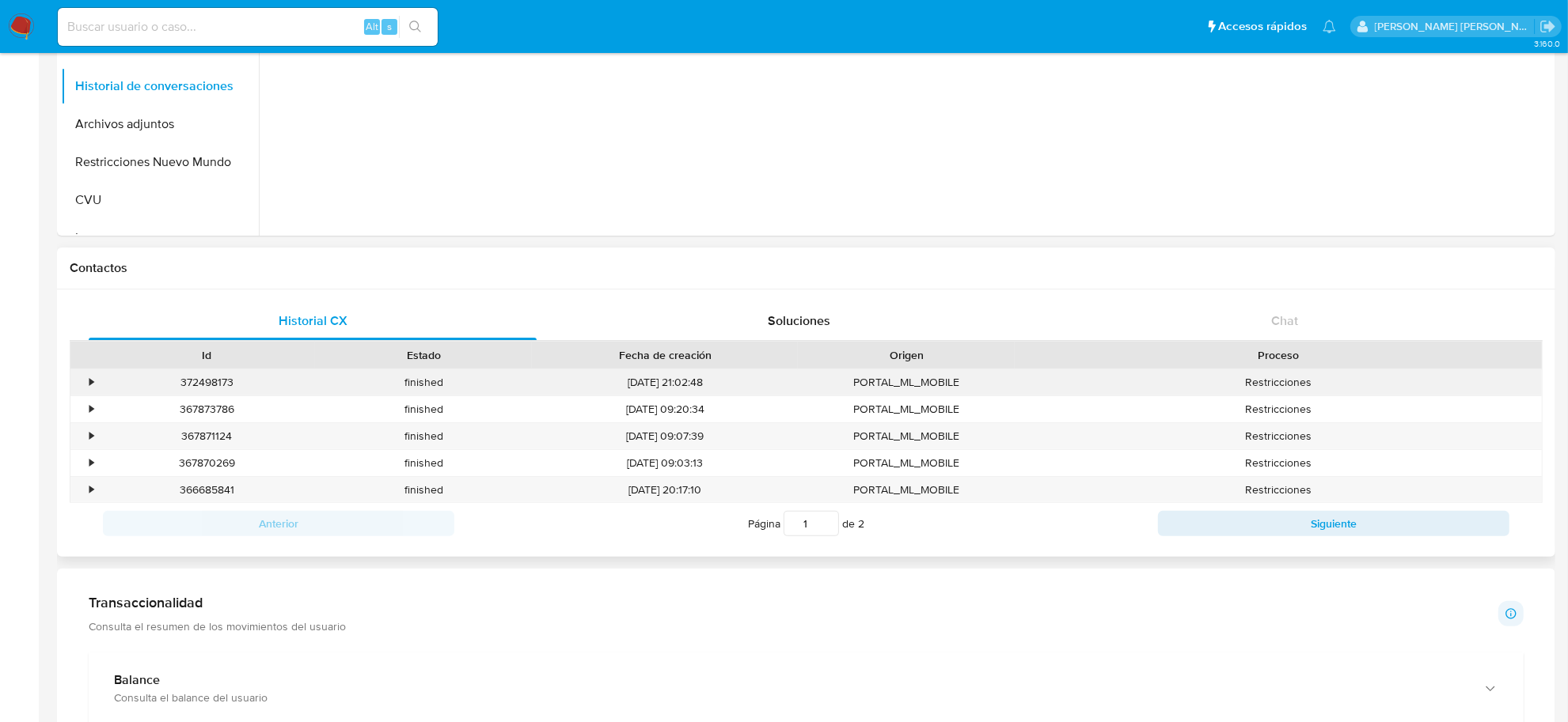
click at [208, 382] on div "372498173" at bounding box center [206, 382] width 217 height 26
copy div "372498173"
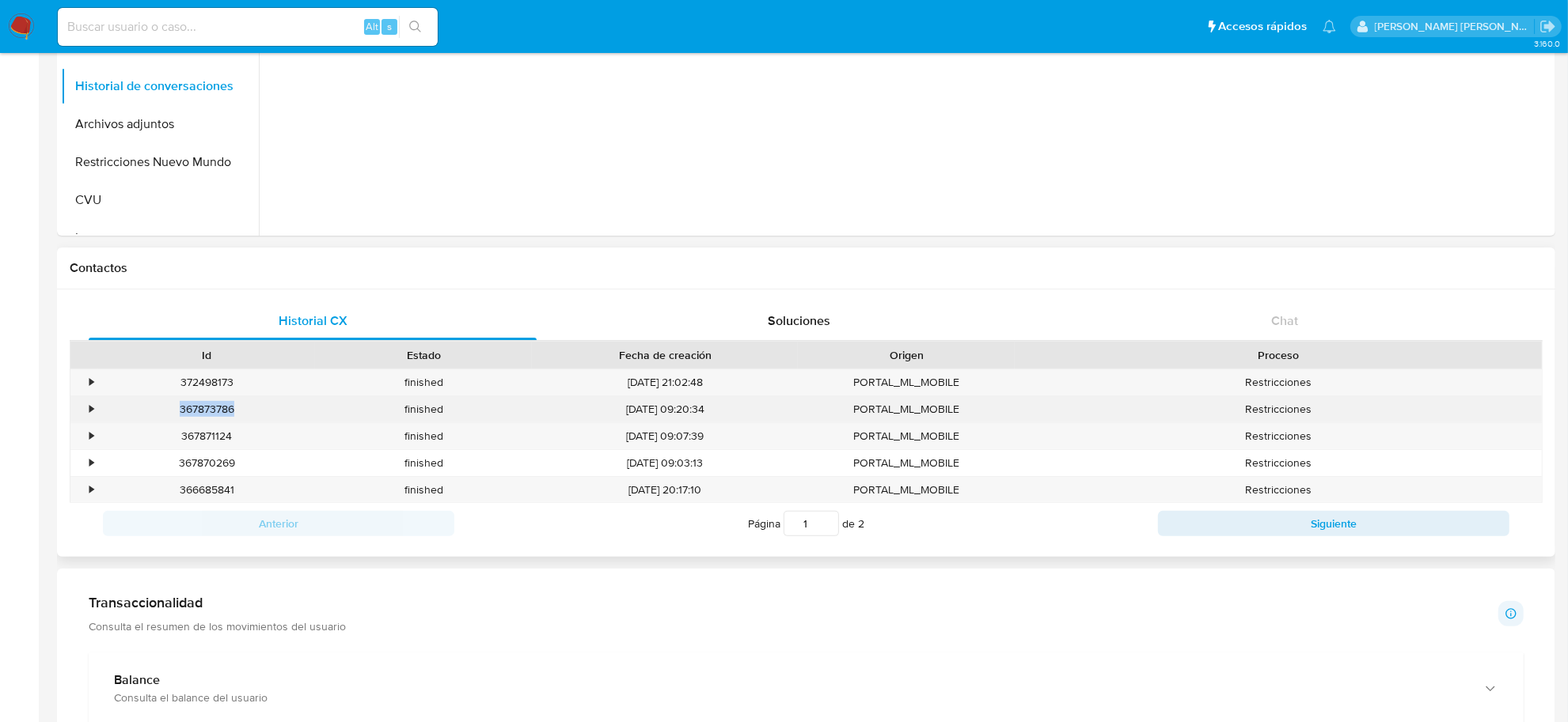
drag, startPoint x: 243, startPoint y: 412, endPoint x: 178, endPoint y: 412, distance: 65.0
click at [178, 412] on div "367873786" at bounding box center [206, 409] width 217 height 26
copy div "367873786"
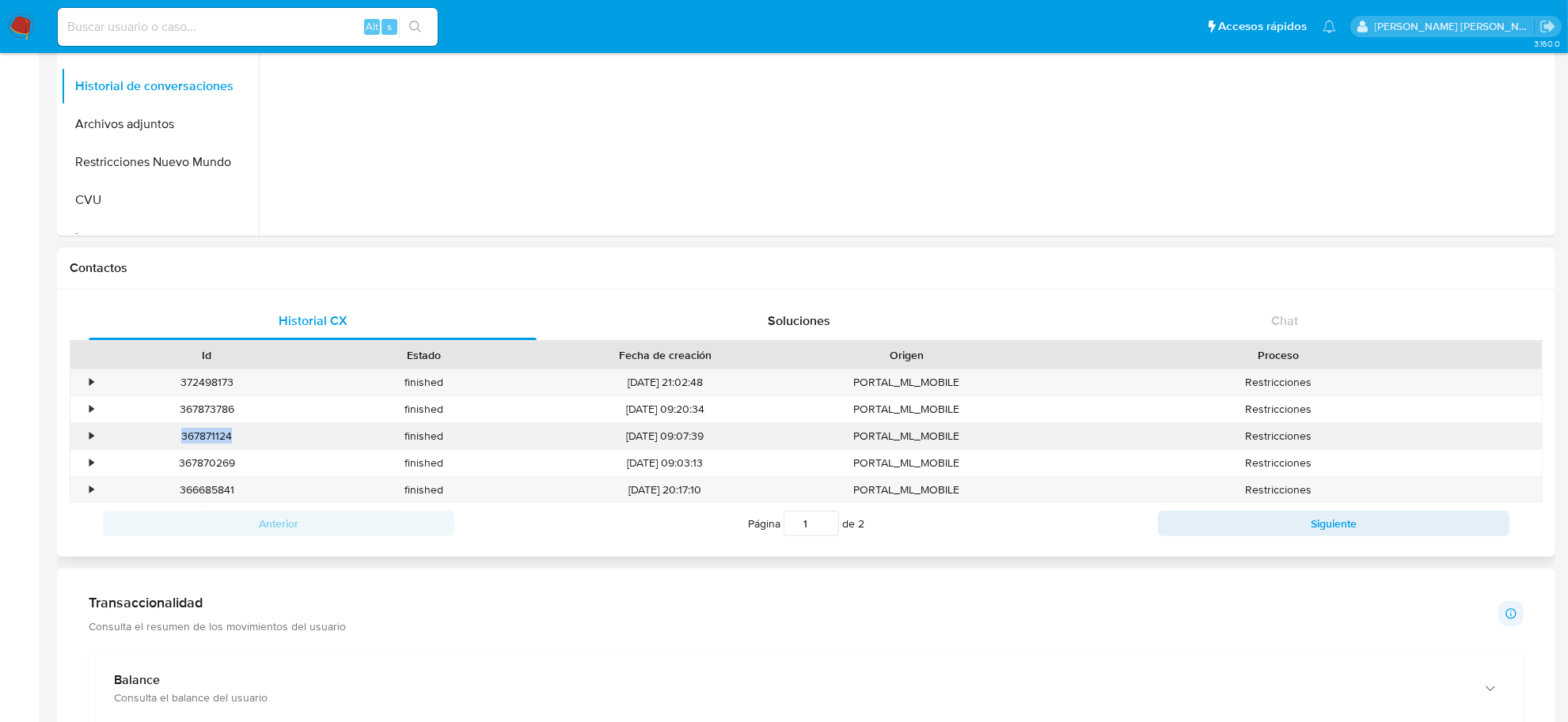
drag, startPoint x: 239, startPoint y: 439, endPoint x: 182, endPoint y: 438, distance: 57.0
click at [182, 438] on div "367871124" at bounding box center [206, 436] width 217 height 26
copy div "367871124"
click at [1308, 532] on button "Siguiente" at bounding box center [1334, 523] width 351 height 25
type input "2"
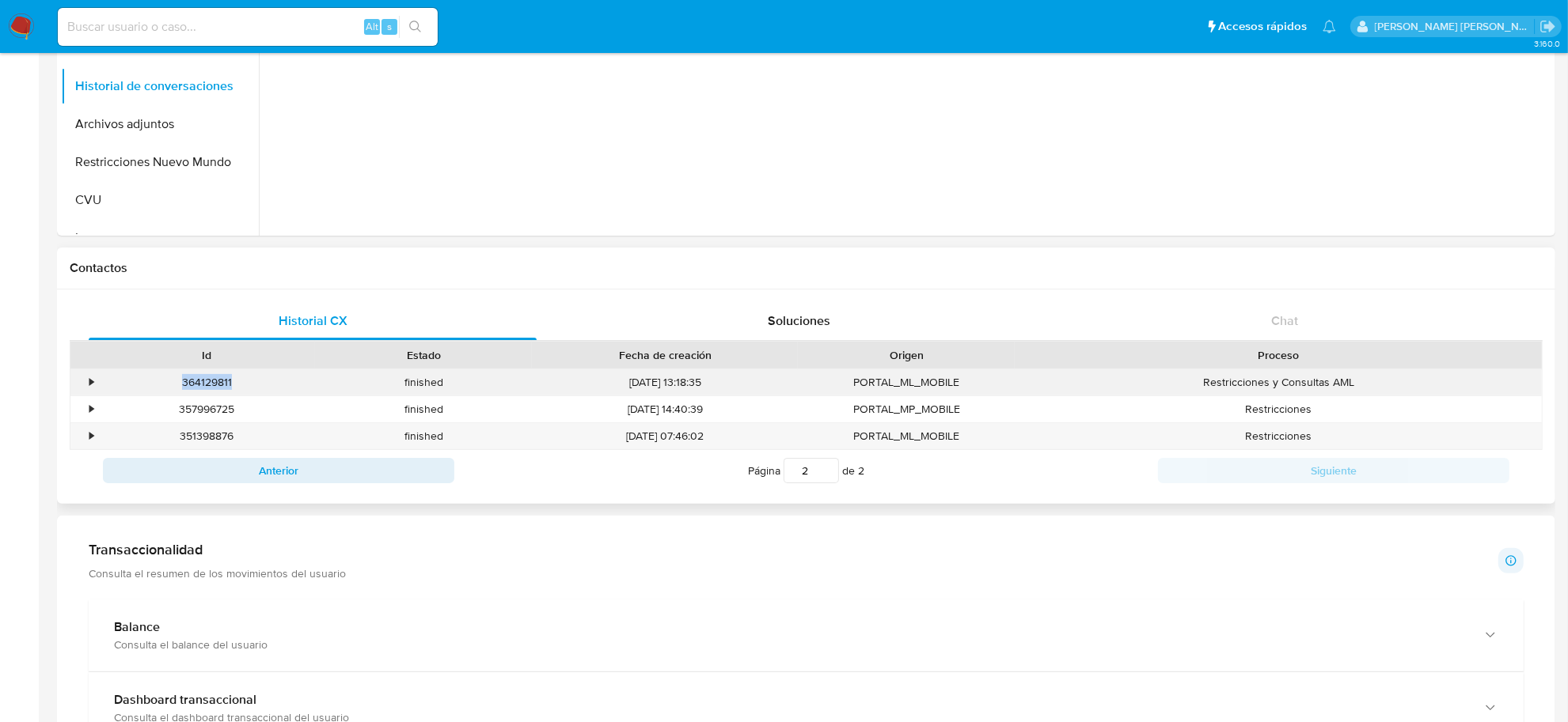
drag, startPoint x: 208, startPoint y: 384, endPoint x: 172, endPoint y: 378, distance: 36.5
click at [172, 378] on div "364129811" at bounding box center [206, 382] width 217 height 26
copy div "364129811"
click at [257, 21] on input at bounding box center [248, 27] width 380 height 21
type input "226269340"
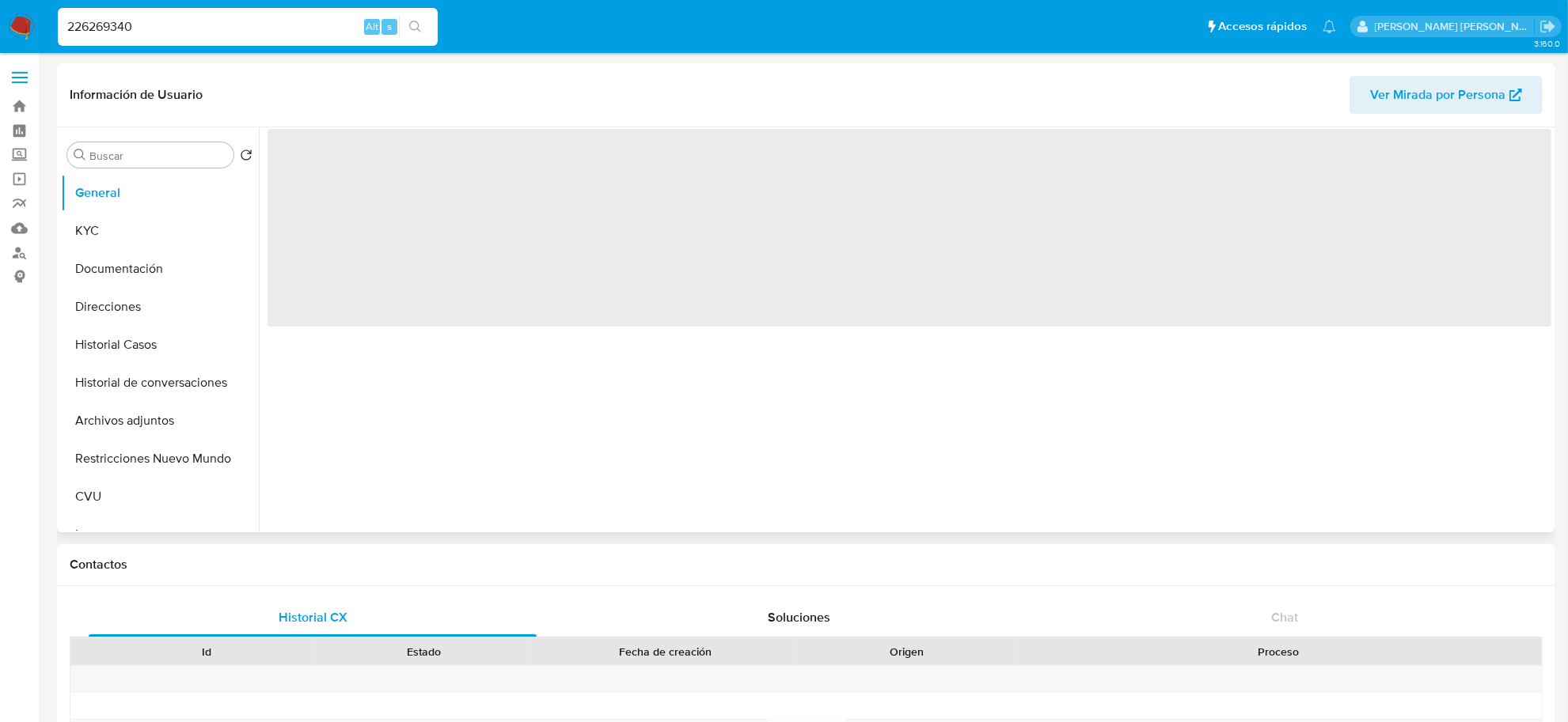
select select "10"
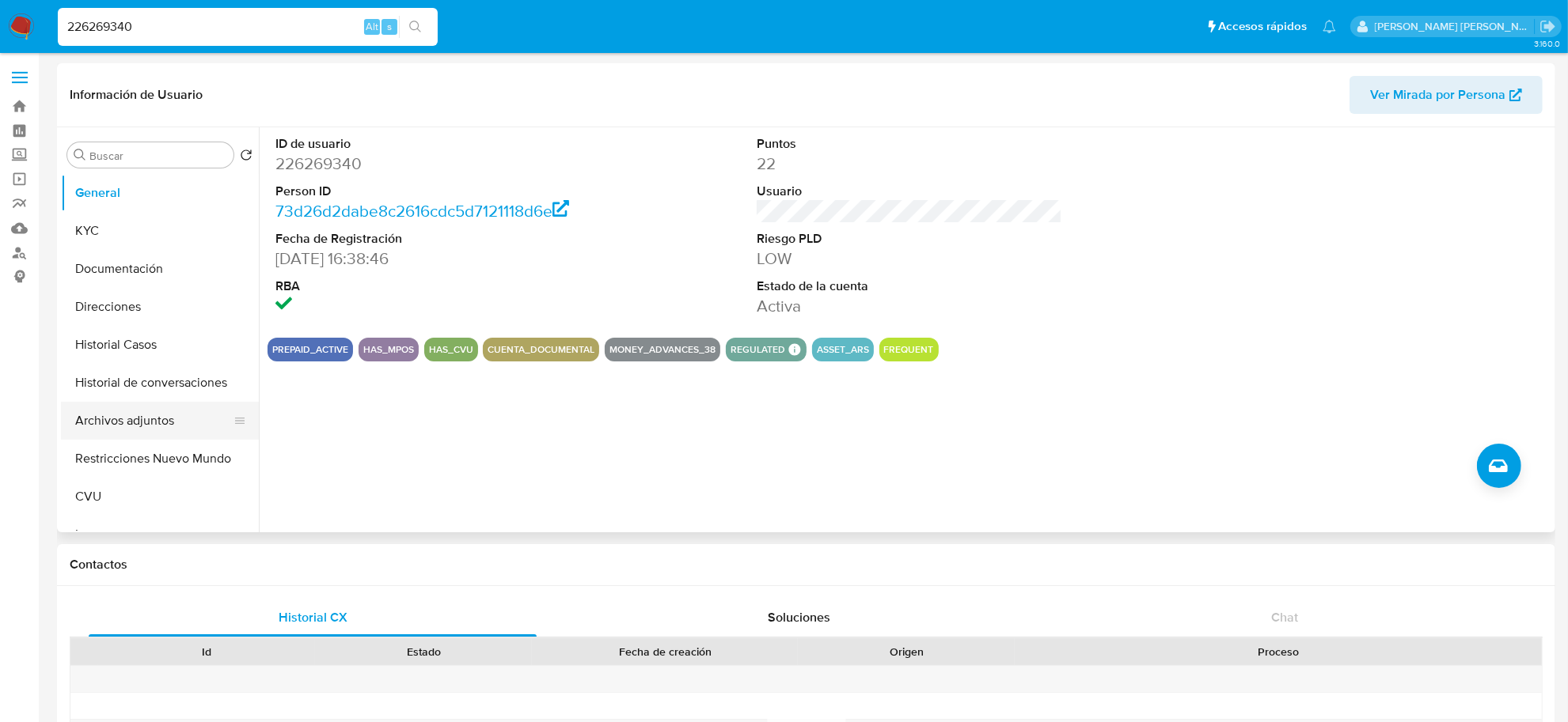
click at [103, 414] on button "Archivos adjuntos" at bounding box center [153, 421] width 186 height 38
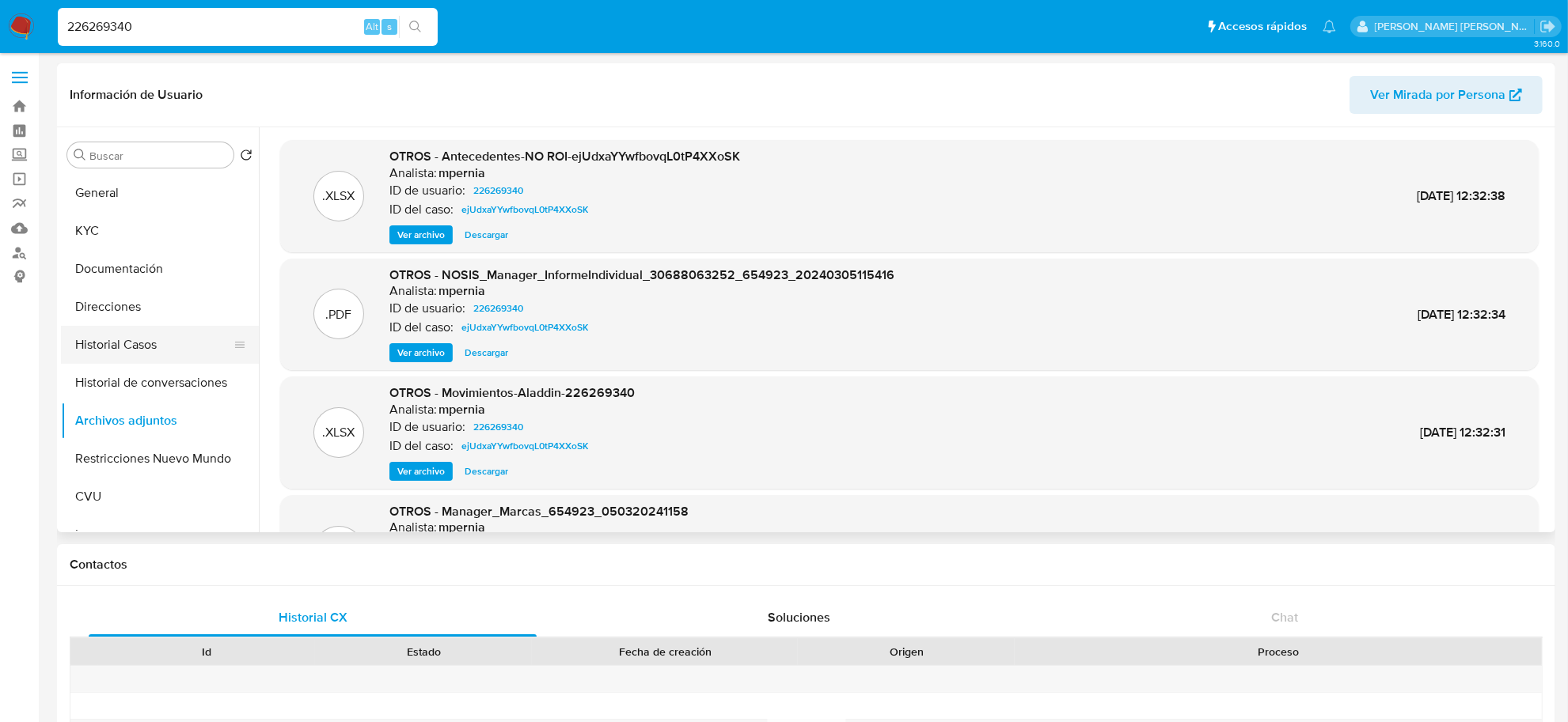
click at [95, 337] on button "Historial Casos" at bounding box center [153, 345] width 186 height 38
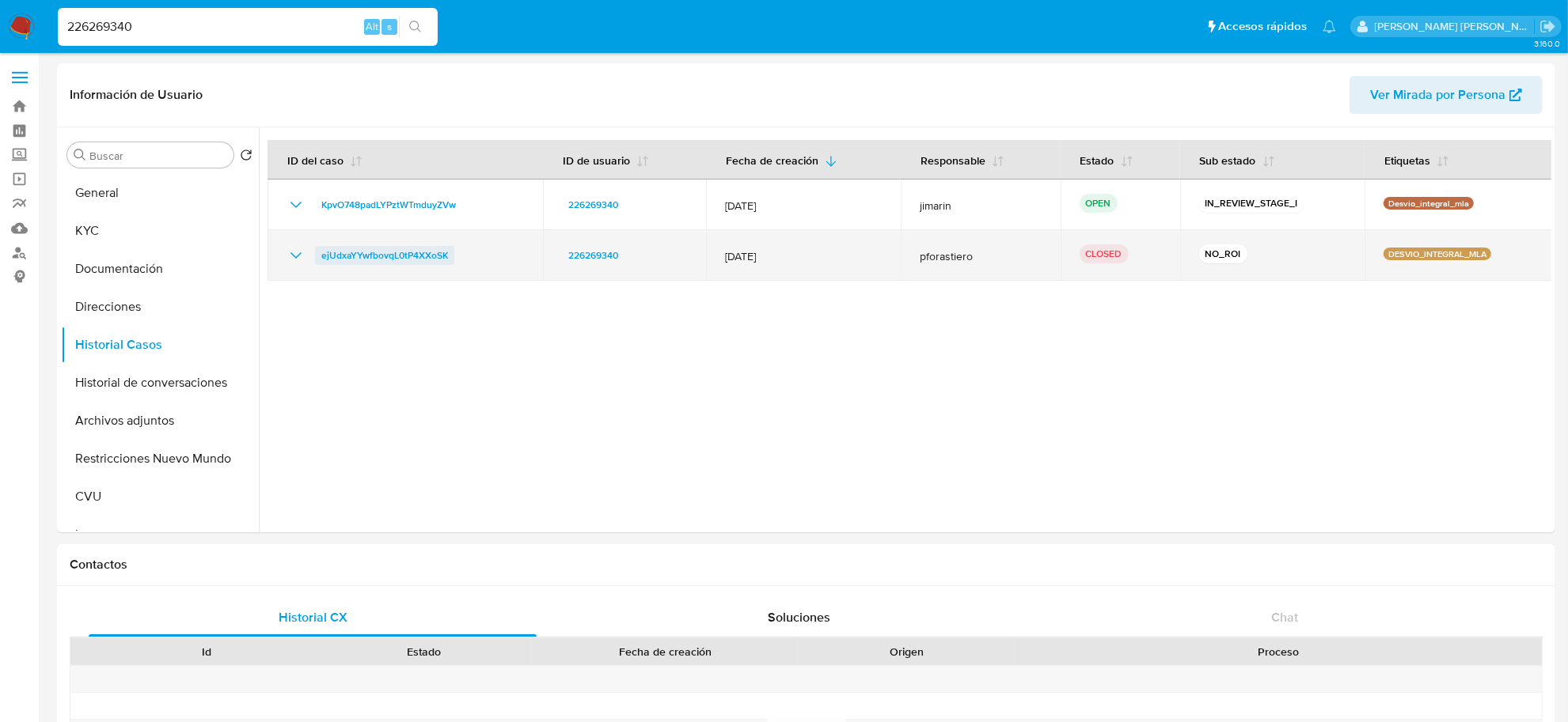
click at [425, 254] on span "ejUdxaYYwfbovqL0tP4XXoSK" at bounding box center [384, 255] width 127 height 19
